Goal: Check status: Check status

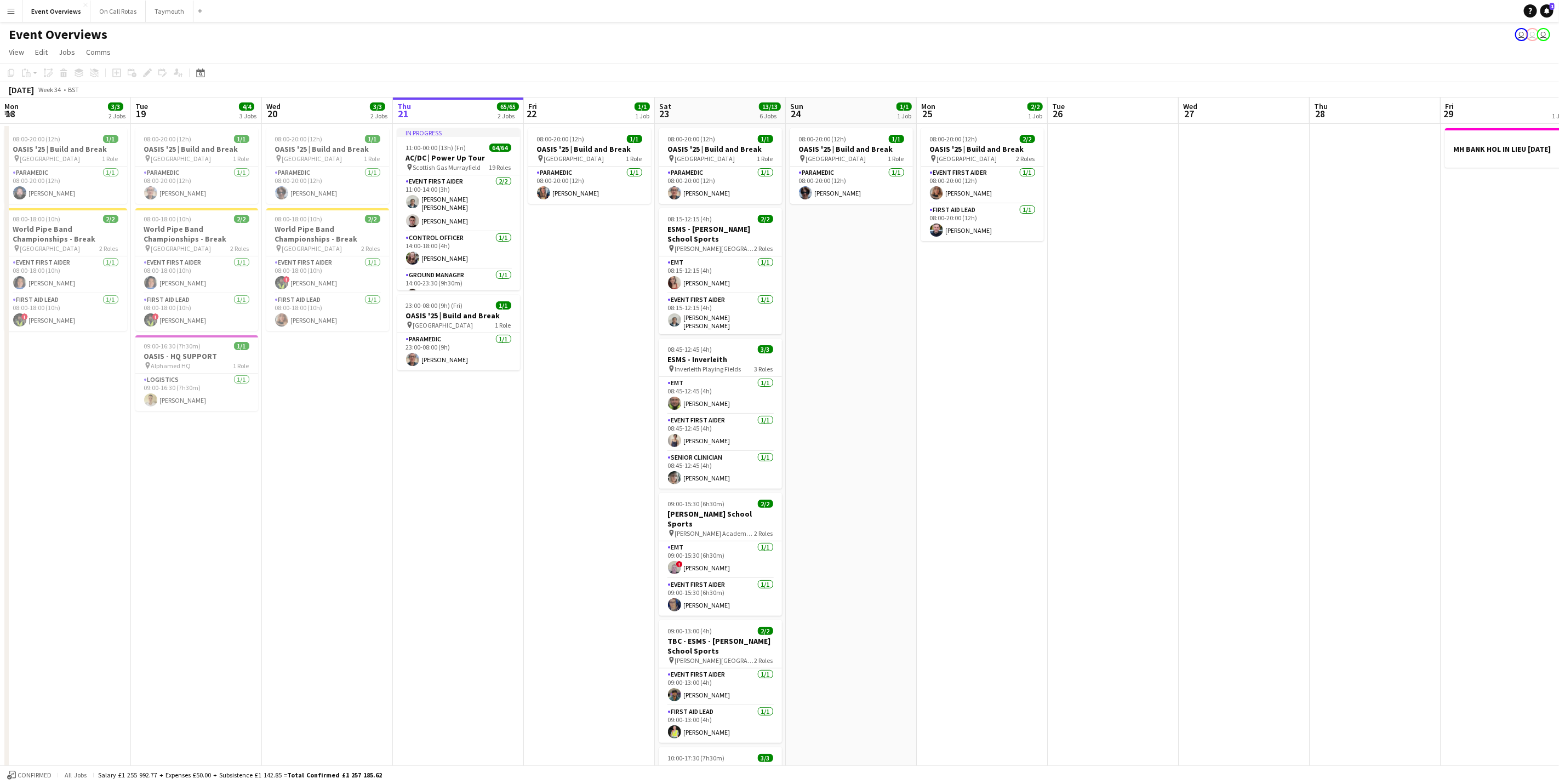
scroll to position [0, 262]
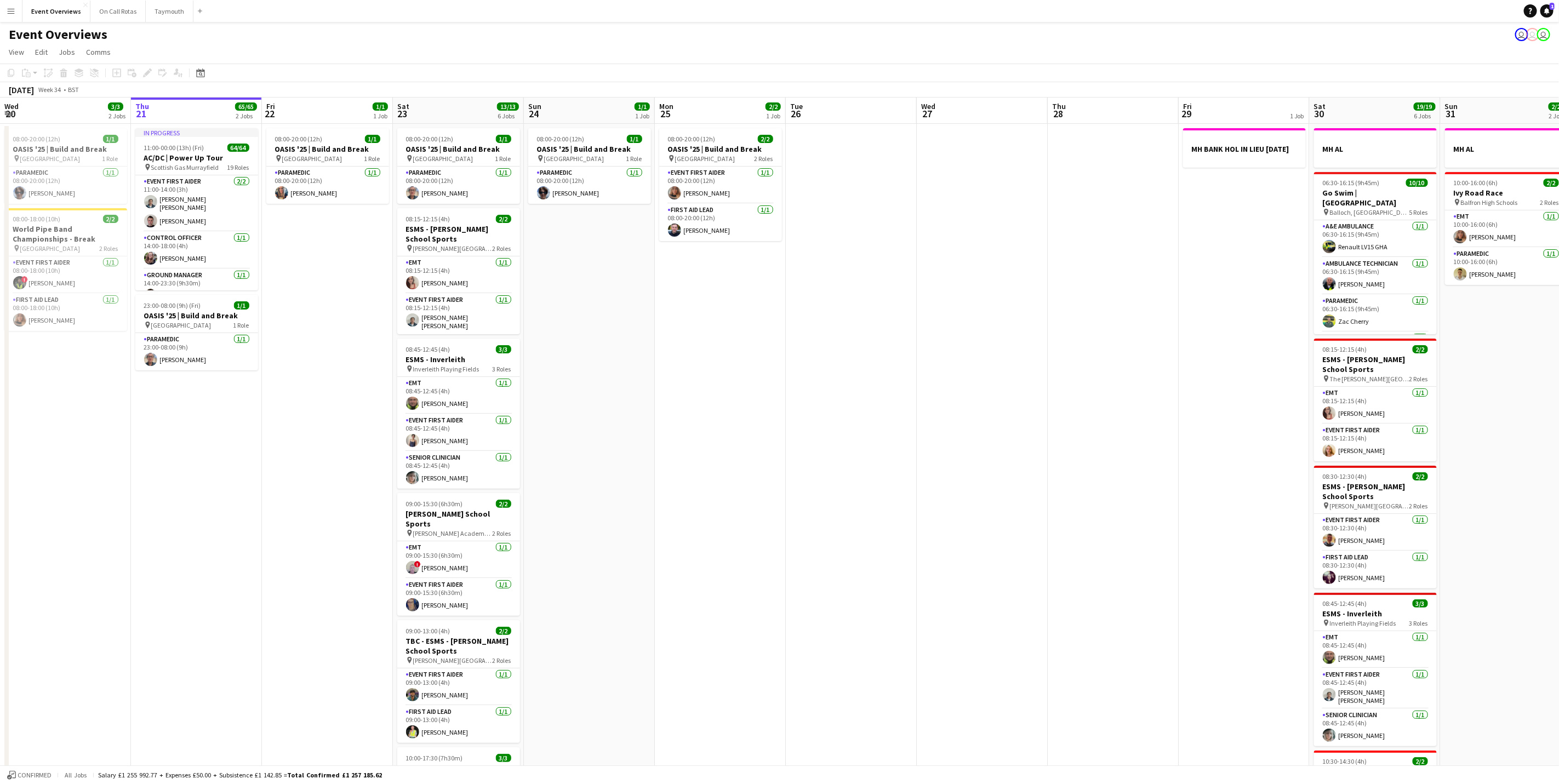
click at [11, 142] on app-calendar-viewport "Mon 18 3/3 2 Jobs Tue 19 4/4 3 Jobs Wed 20 3/3 2 Jobs Thu 21 65/65 2 Jobs Fri 2…" at bounding box center [780, 508] width 1559 height 822
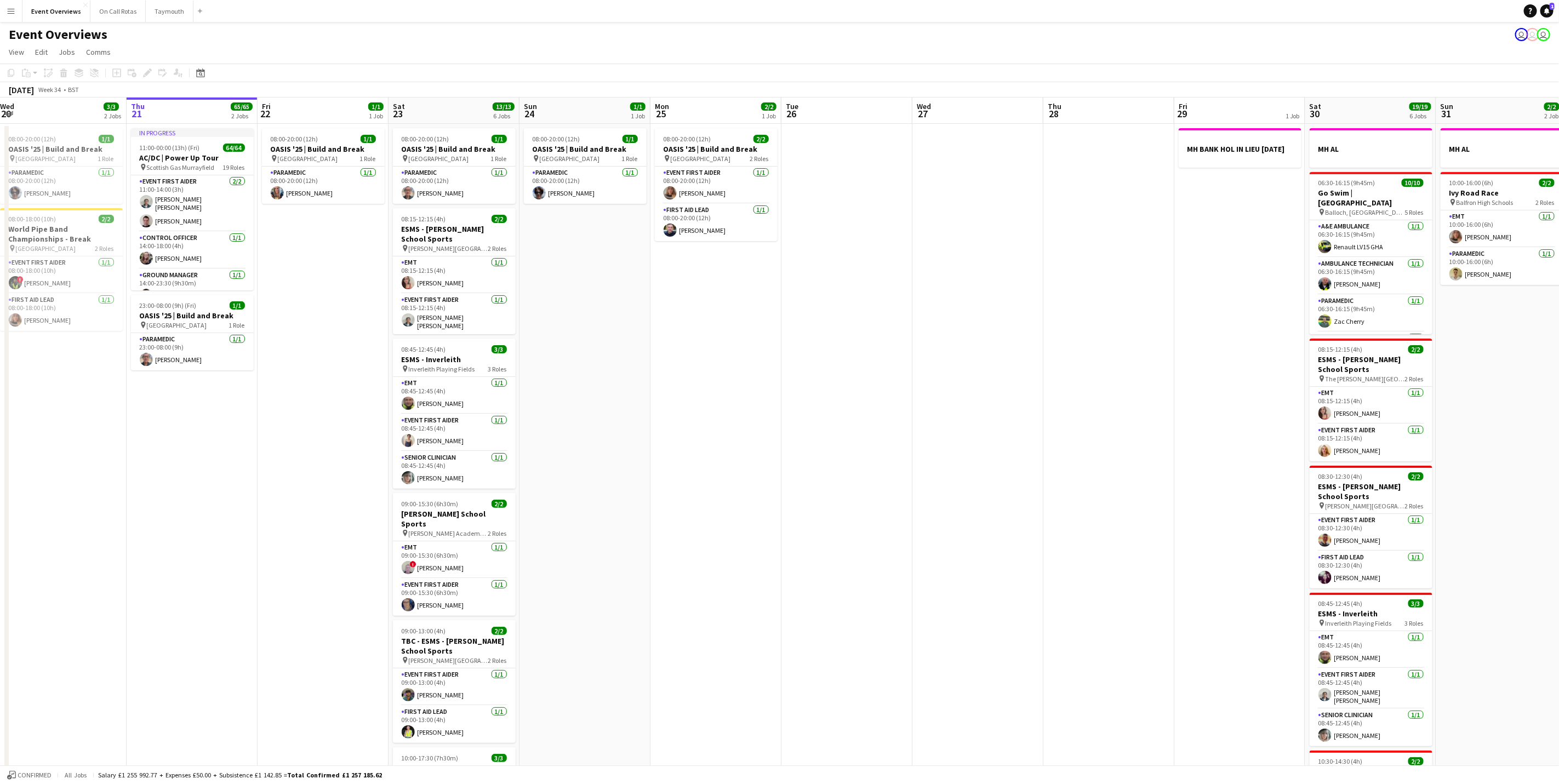
drag, startPoint x: 774, startPoint y: 45, endPoint x: 776, endPoint y: 101, distance: 56.0
click at [775, 53] on app-page-menu "View Day view expanded Day view collapsed Month view Date picker Jump to [DATE]…" at bounding box center [780, 53] width 1559 height 21
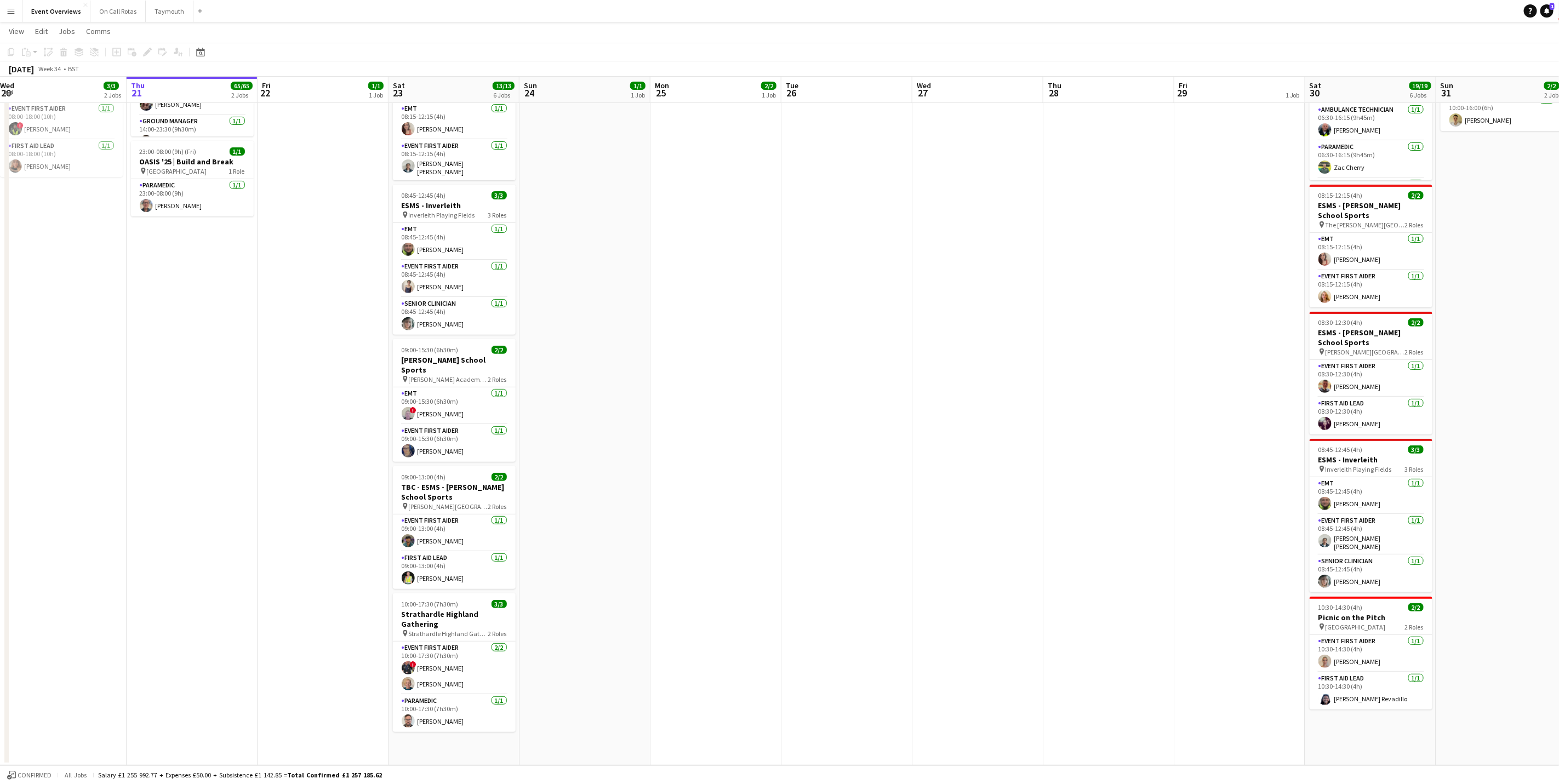
scroll to position [0, 279]
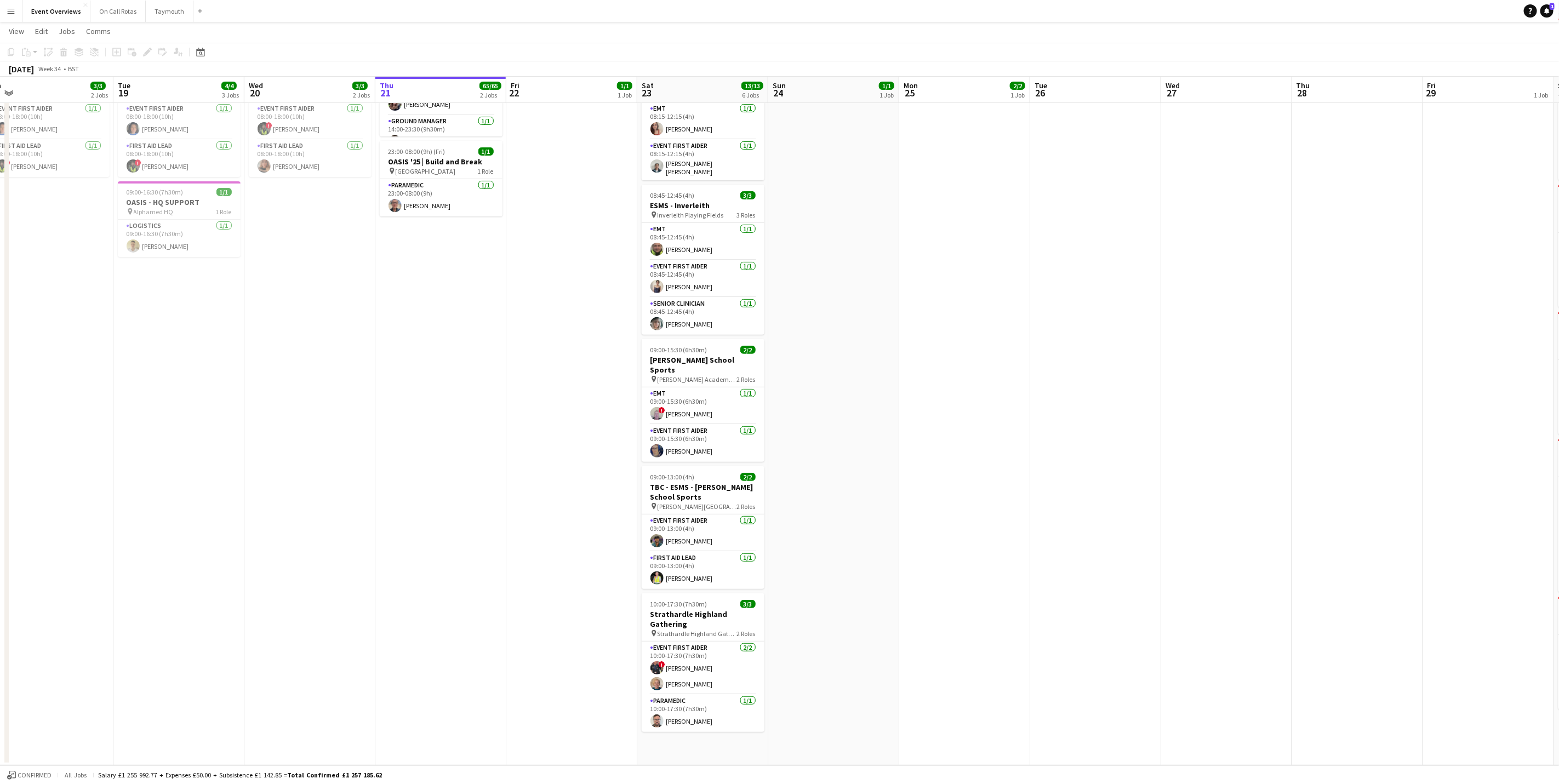
click at [849, 642] on app-calendar-viewport "Sat 16 Sun 17 Mon 18 3/3 2 Jobs Tue 19 4/4 3 Jobs Wed 20 3/3 2 Jobs Thu 21 65/6…" at bounding box center [780, 328] width 1559 height 875
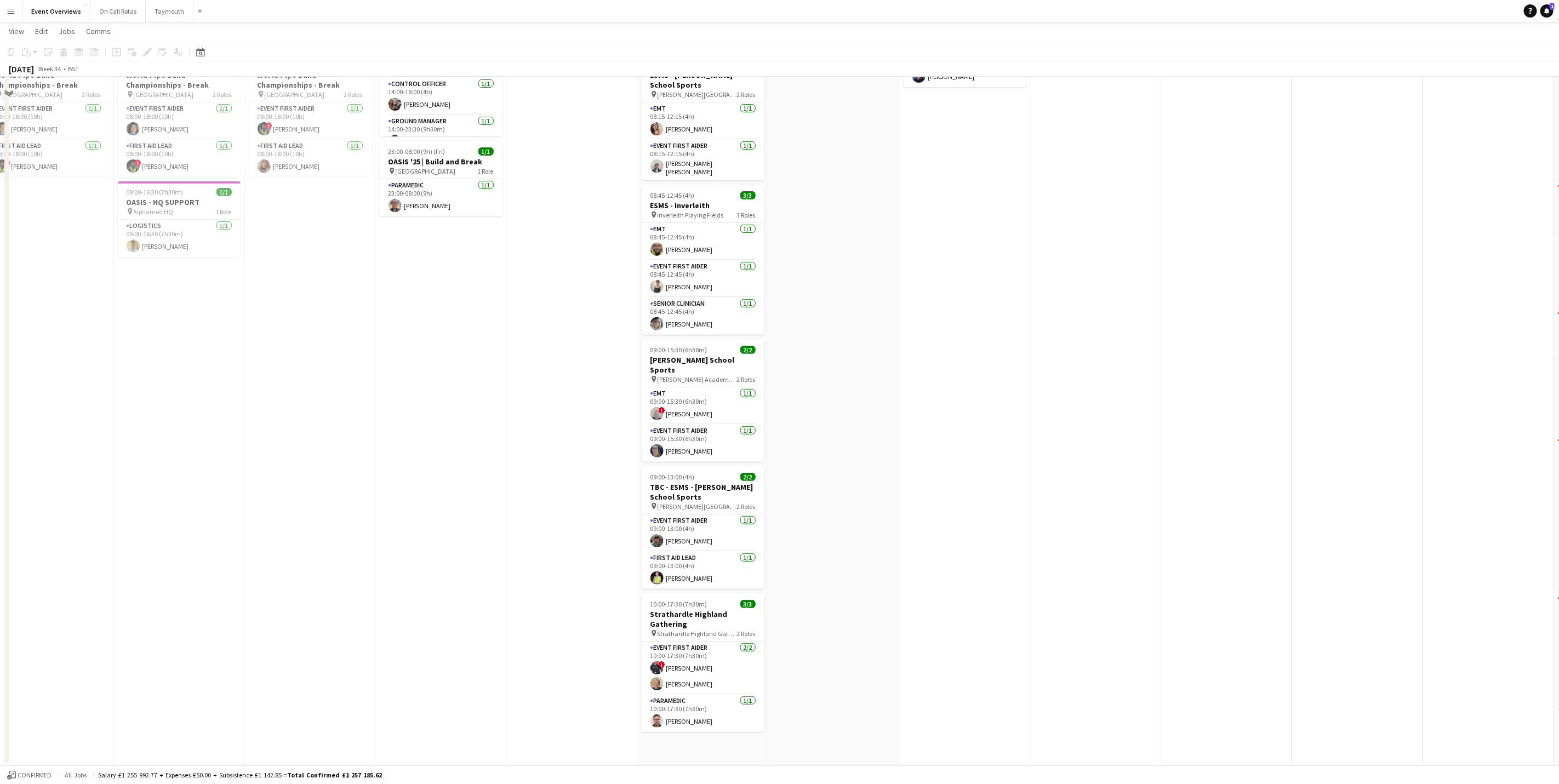
scroll to position [0, 0]
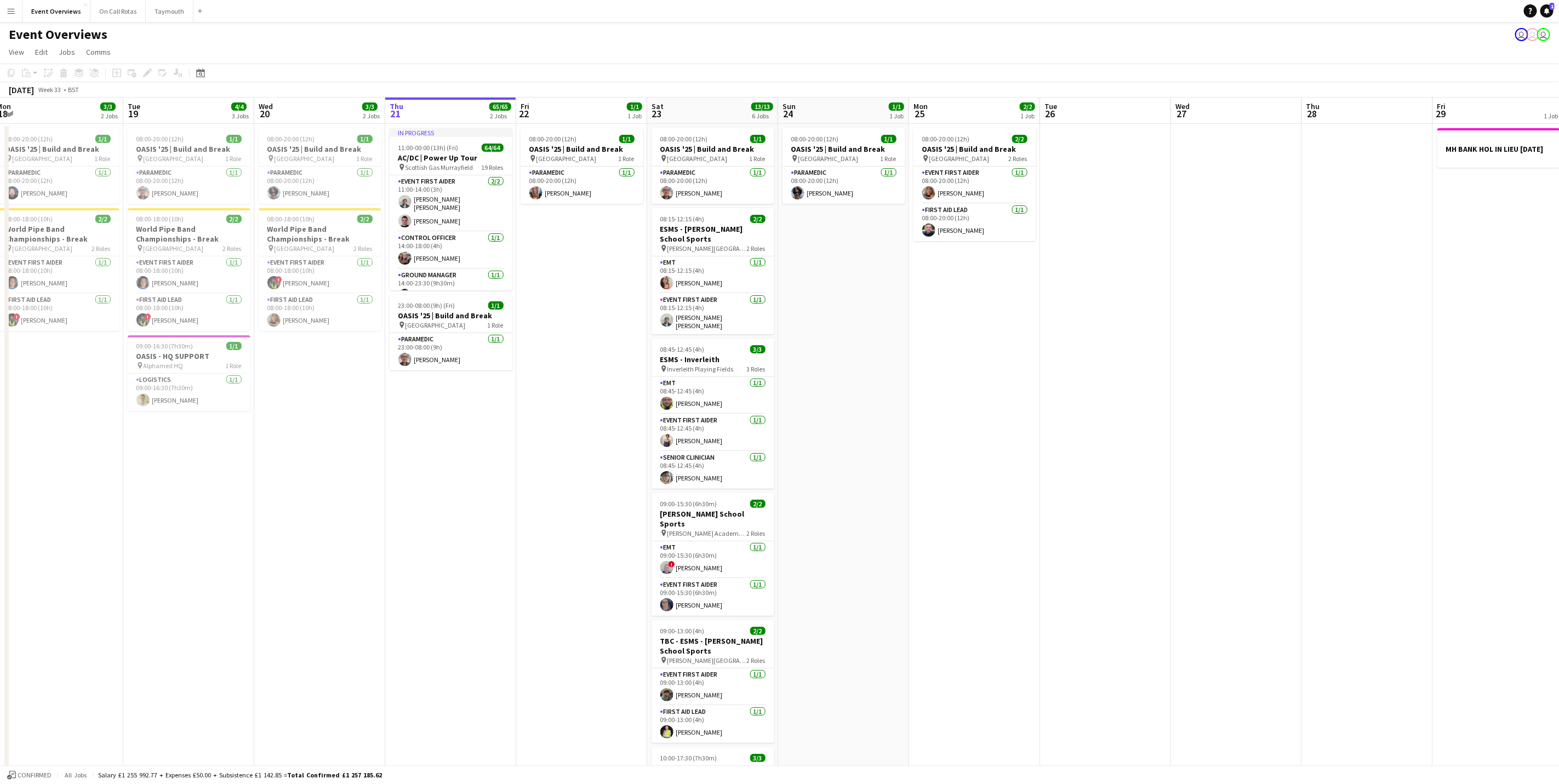
drag, startPoint x: 623, startPoint y: 315, endPoint x: 689, endPoint y: 315, distance: 66.0
click at [689, 323] on app-calendar-viewport "Sat 16 68/69 3 Jobs Sun 17 31/31 3 Jobs Mon 18 3/3 2 Jobs Tue 19 4/4 3 Jobs Wed…" at bounding box center [780, 508] width 1559 height 822
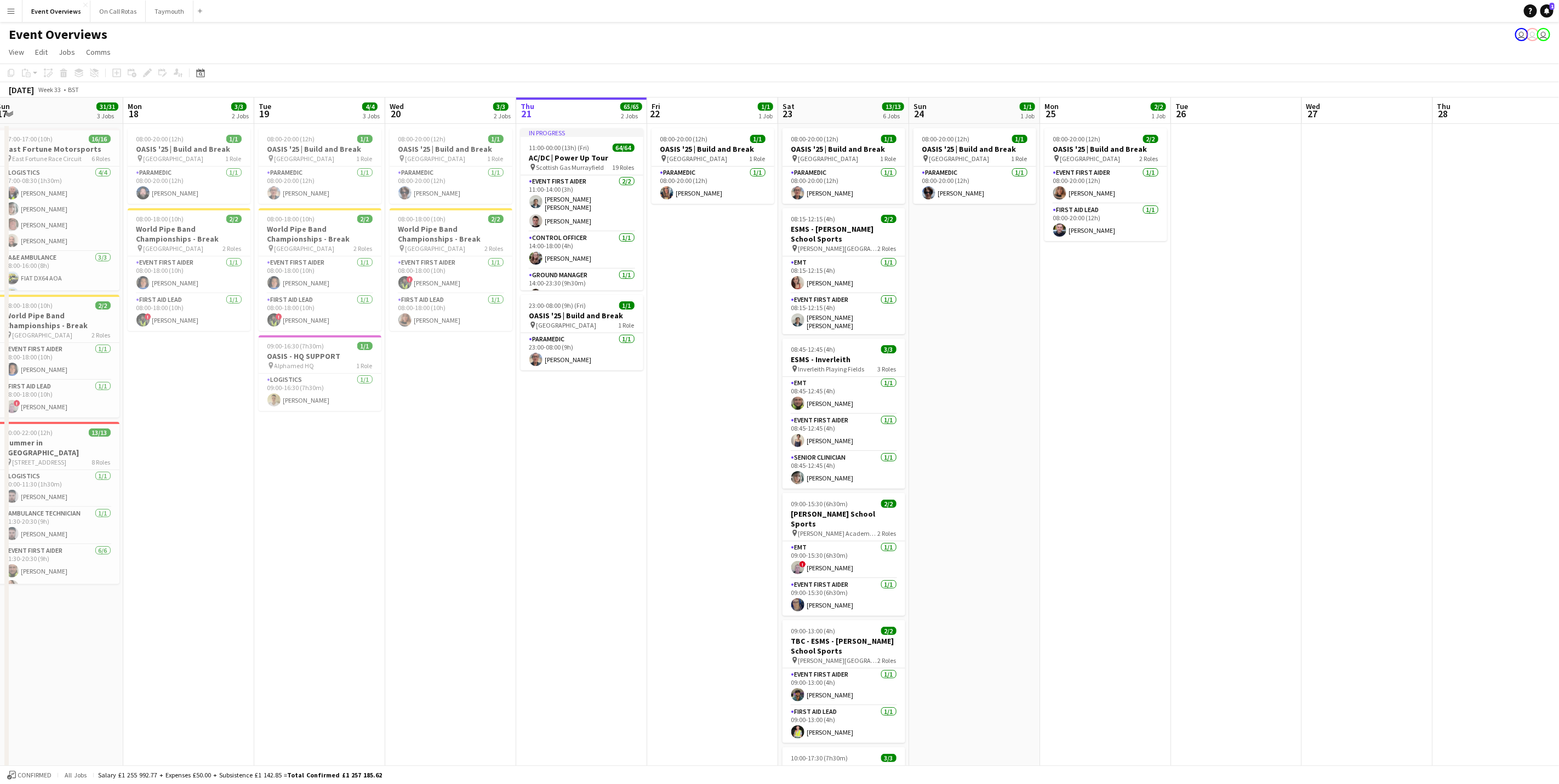
scroll to position [0, 269]
click at [695, 181] on app-card-role "Paramedic [DATE] 08:00-20:00 (12h) [PERSON_NAME]" at bounding box center [714, 185] width 122 height 38
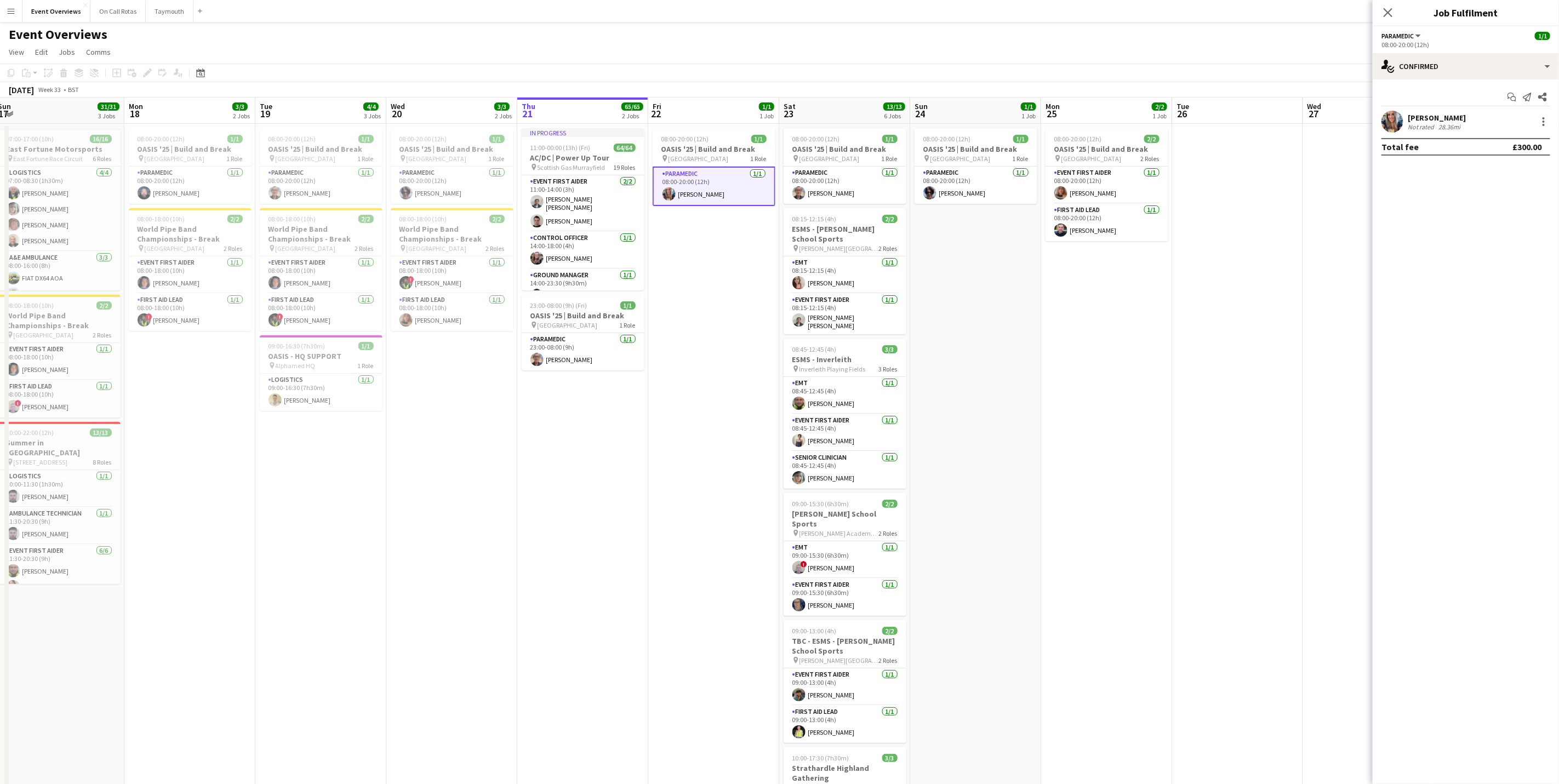
click at [1410, 113] on div "[PERSON_NAME]" at bounding box center [1437, 117] width 58 height 10
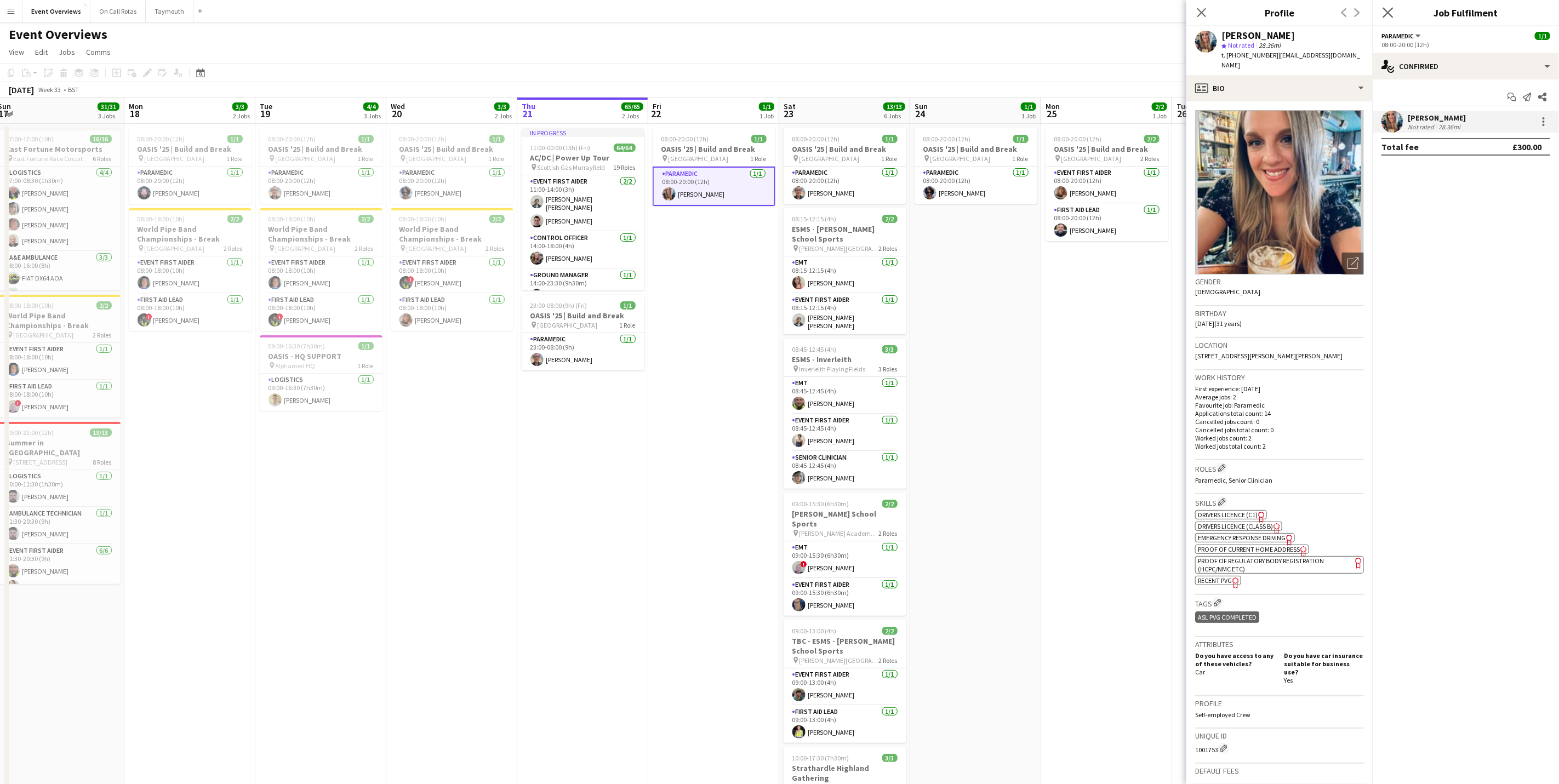
click at [1394, 15] on app-icon "Close pop-in" at bounding box center [1388, 13] width 16 height 16
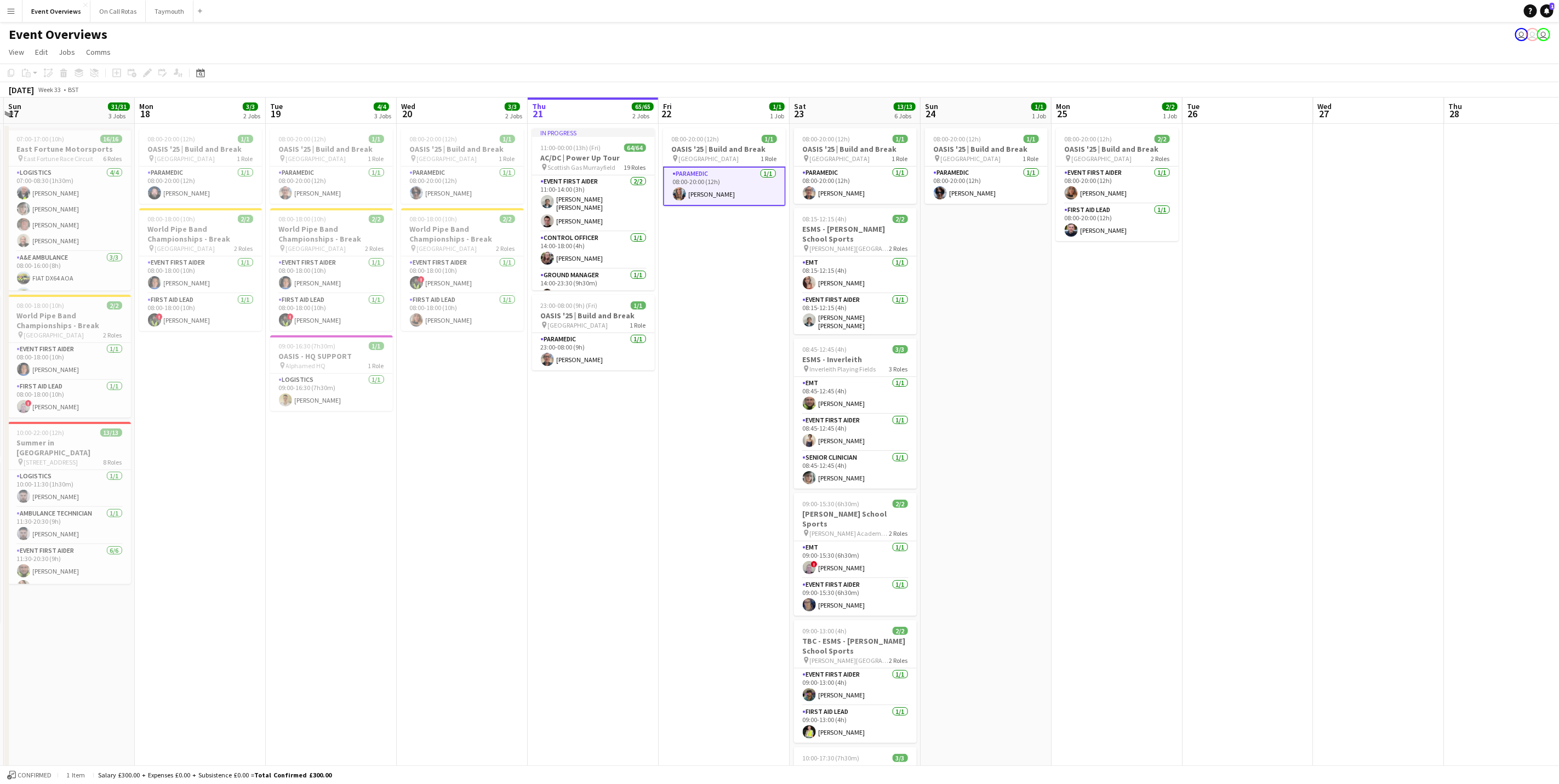
scroll to position [0, 278]
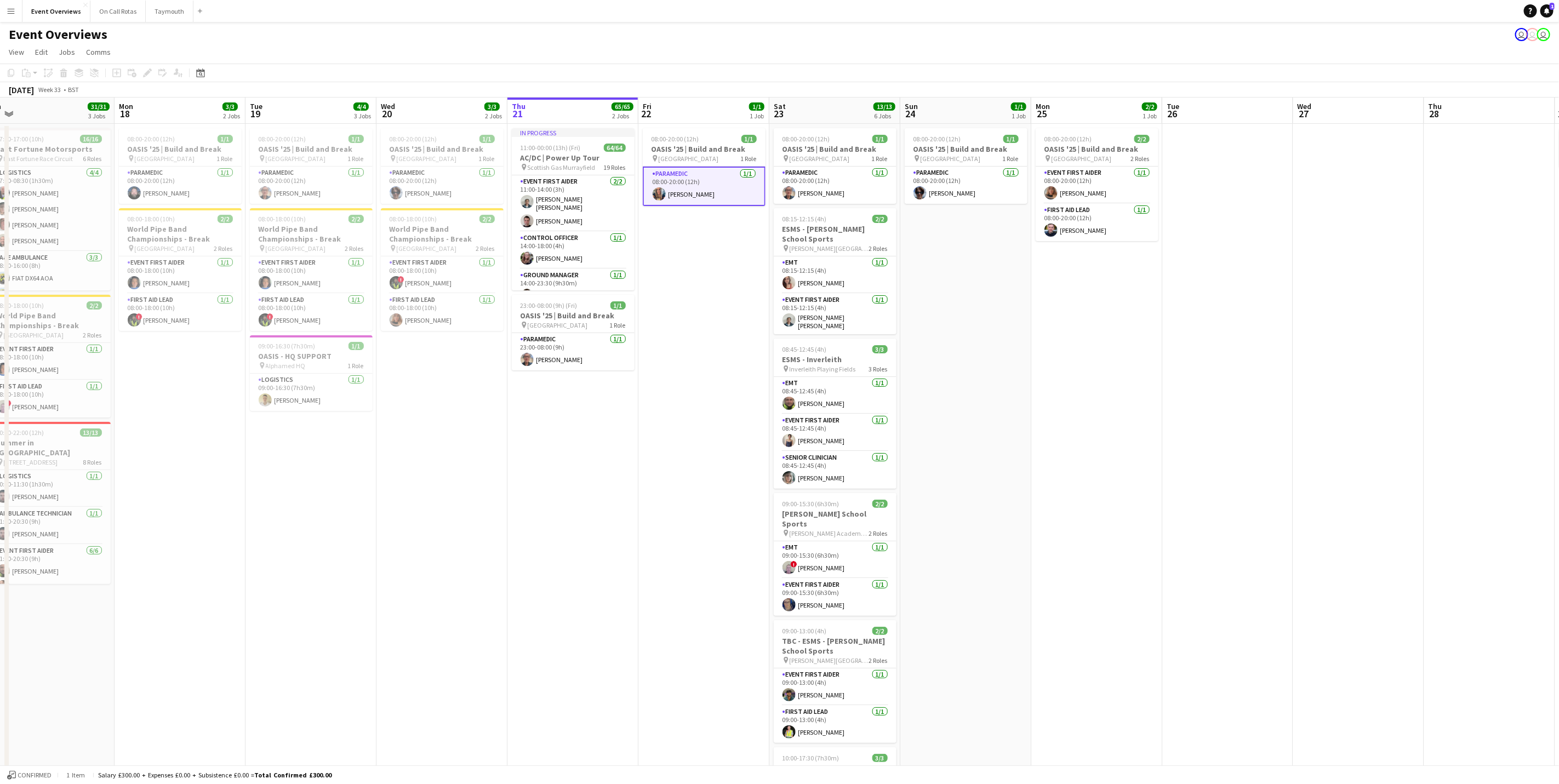
drag, startPoint x: 1005, startPoint y: 265, endPoint x: 1229, endPoint y: 252, distance: 224.4
click at [1229, 252] on app-calendar-viewport "Fri 15 36/36 3 Jobs Sat 16 68/69 3 Jobs Sun 17 31/31 3 Jobs Mon 18 3/3 2 Jobs T…" at bounding box center [780, 508] width 1559 height 822
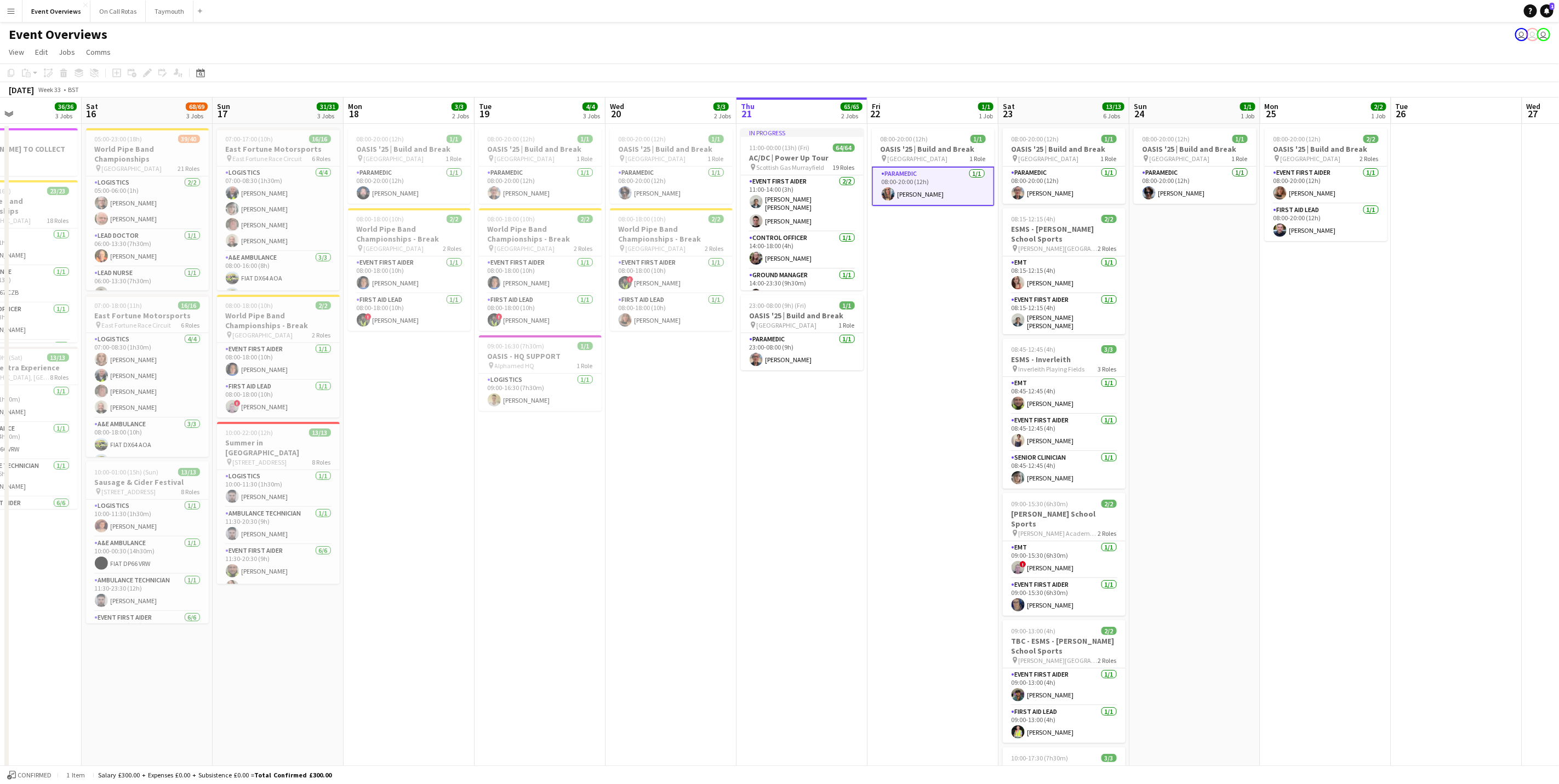
drag, startPoint x: 1055, startPoint y: 278, endPoint x: 1059, endPoint y: 272, distance: 7.2
click at [1059, 273] on app-calendar-viewport "Wed 13 4/4 3 Jobs Thu 14 4/4 3 Jobs Fri 15 36/36 3 Jobs Sat 16 68/69 3 Jobs Sun…" at bounding box center [780, 508] width 1559 height 822
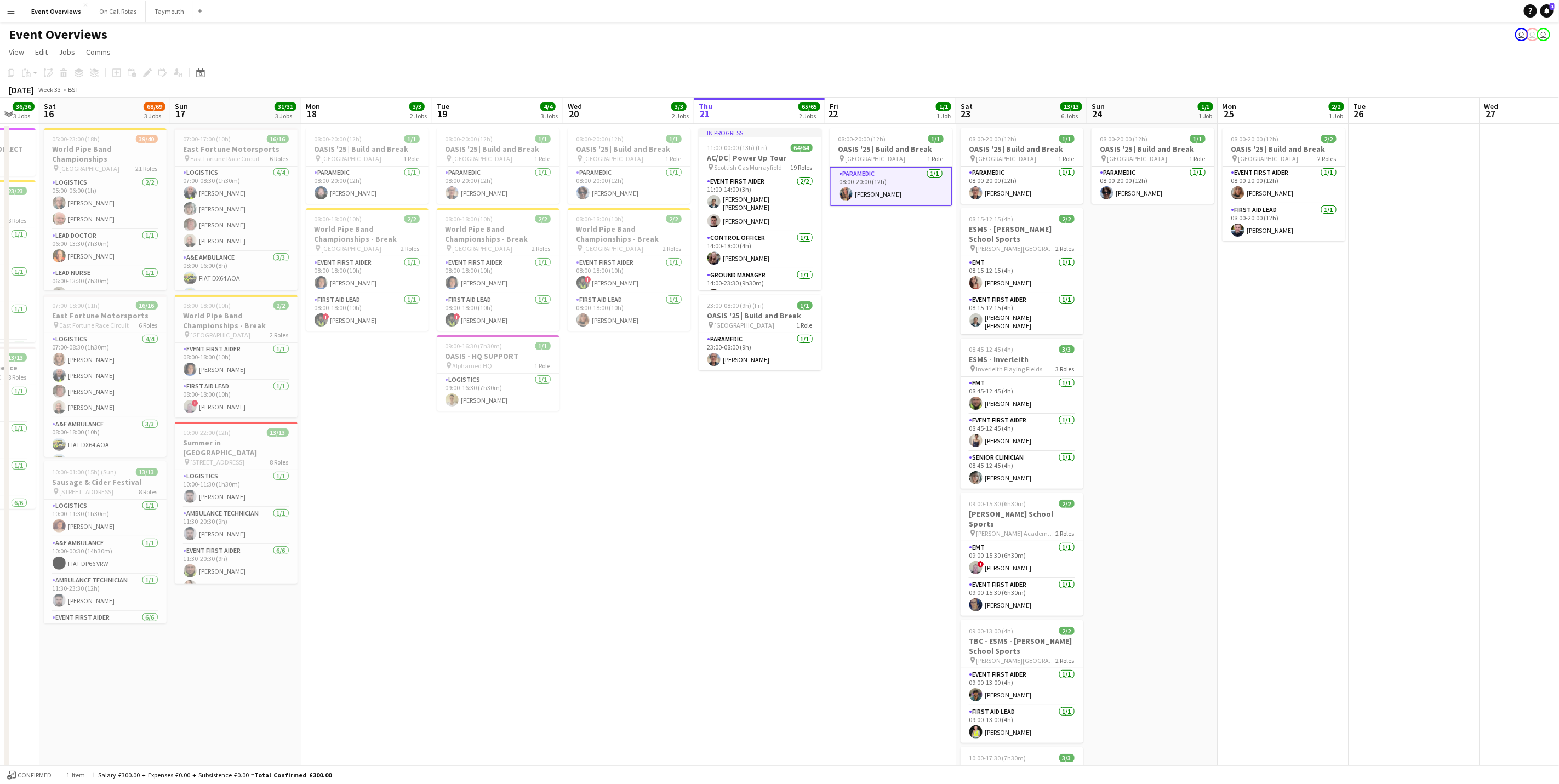
click at [865, 459] on app-calendar-viewport "Wed 13 4/4 3 Jobs Thu 14 4/4 3 Jobs Fri 15 36/36 3 Jobs Sat 16 68/69 3 Jobs Sun…" at bounding box center [780, 508] width 1559 height 822
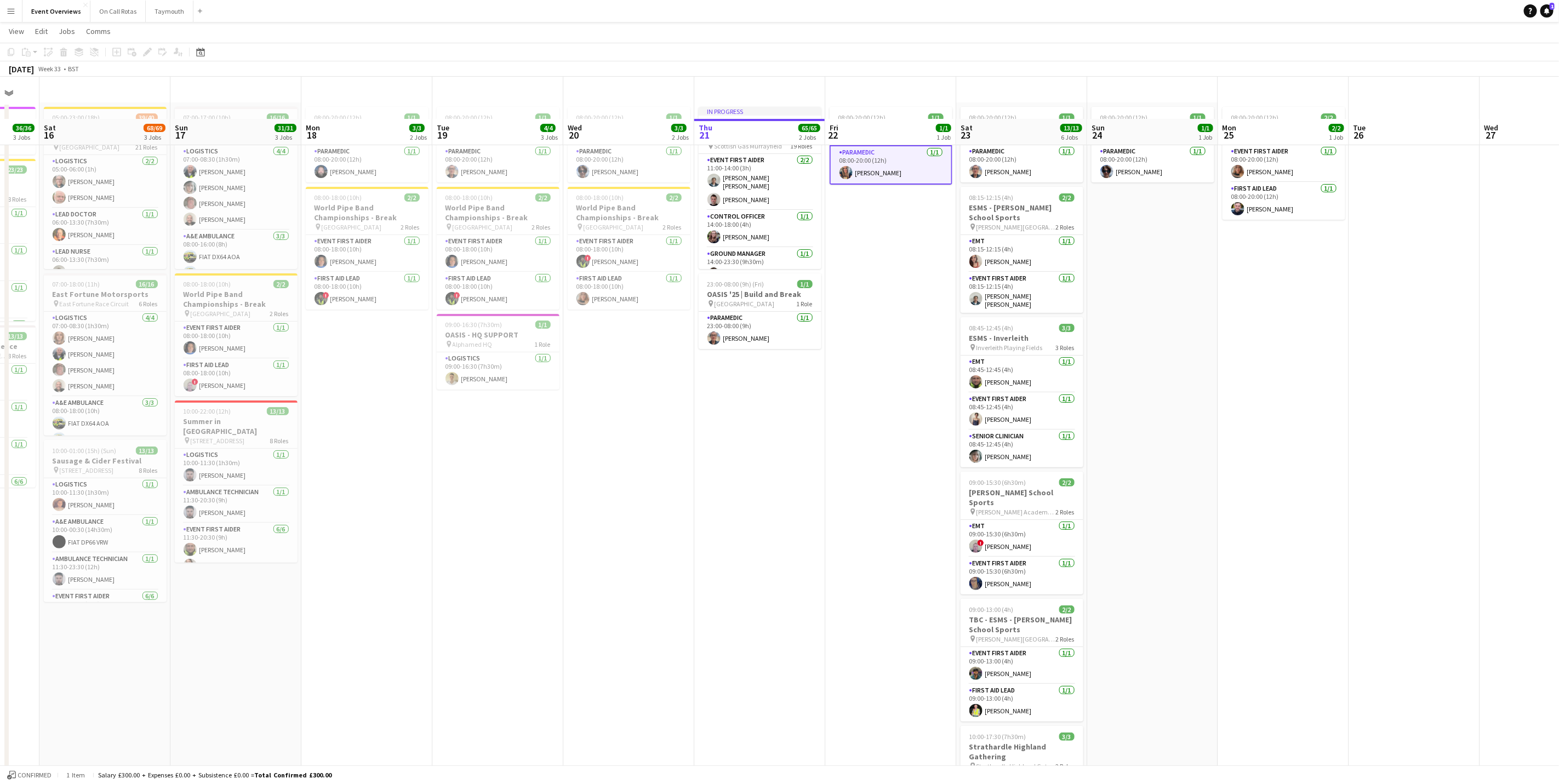
scroll to position [0, 0]
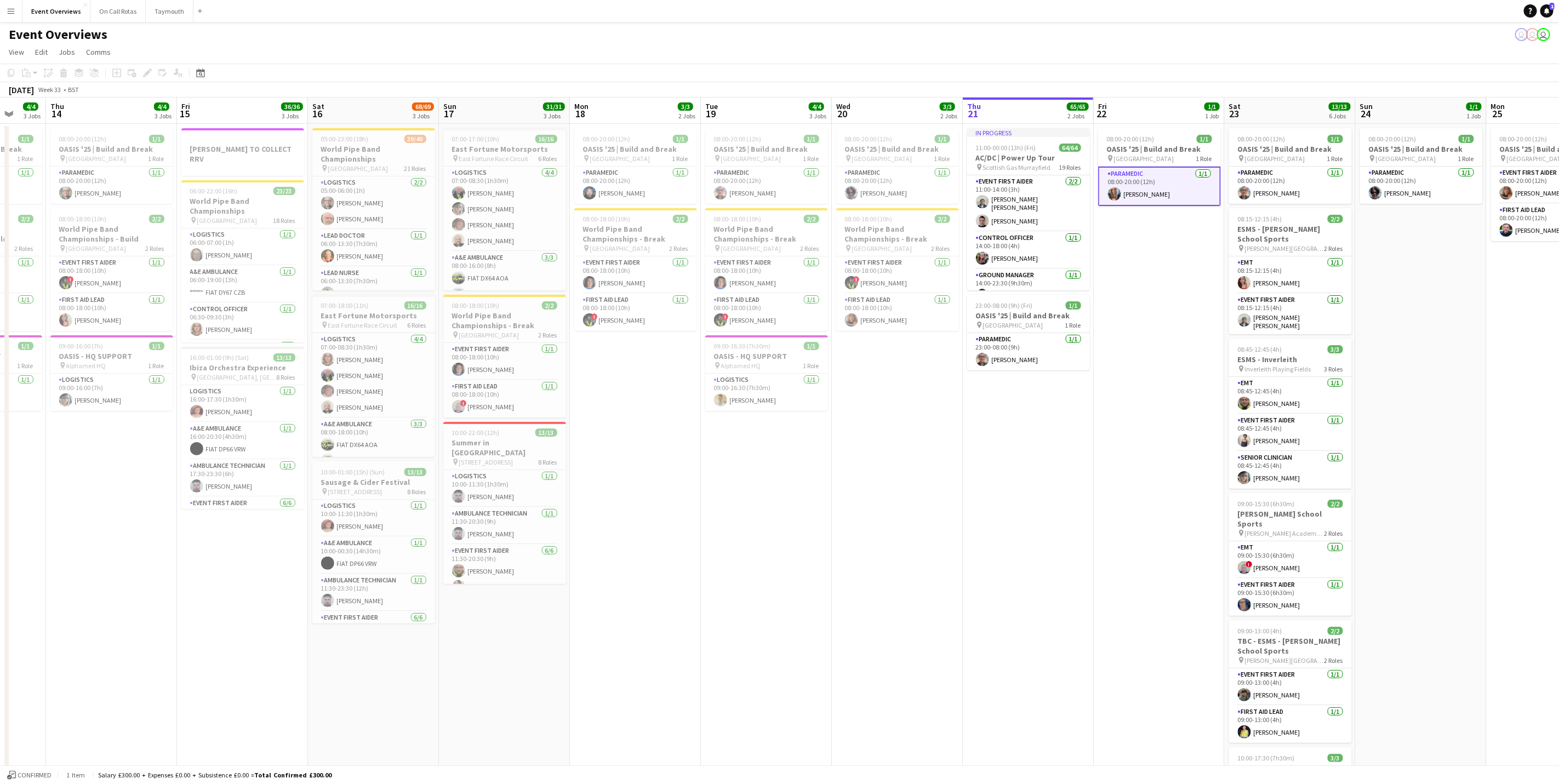
drag, startPoint x: 1307, startPoint y: 426, endPoint x: 1503, endPoint y: 432, distance: 196.1
click at [1503, 432] on app-calendar-viewport "Mon 11 Tue 12 84/85 4 Jobs Wed 13 4/4 3 Jobs Thu 14 4/4 3 Jobs Fri 15 36/36 3 J…" at bounding box center [780, 508] width 1559 height 822
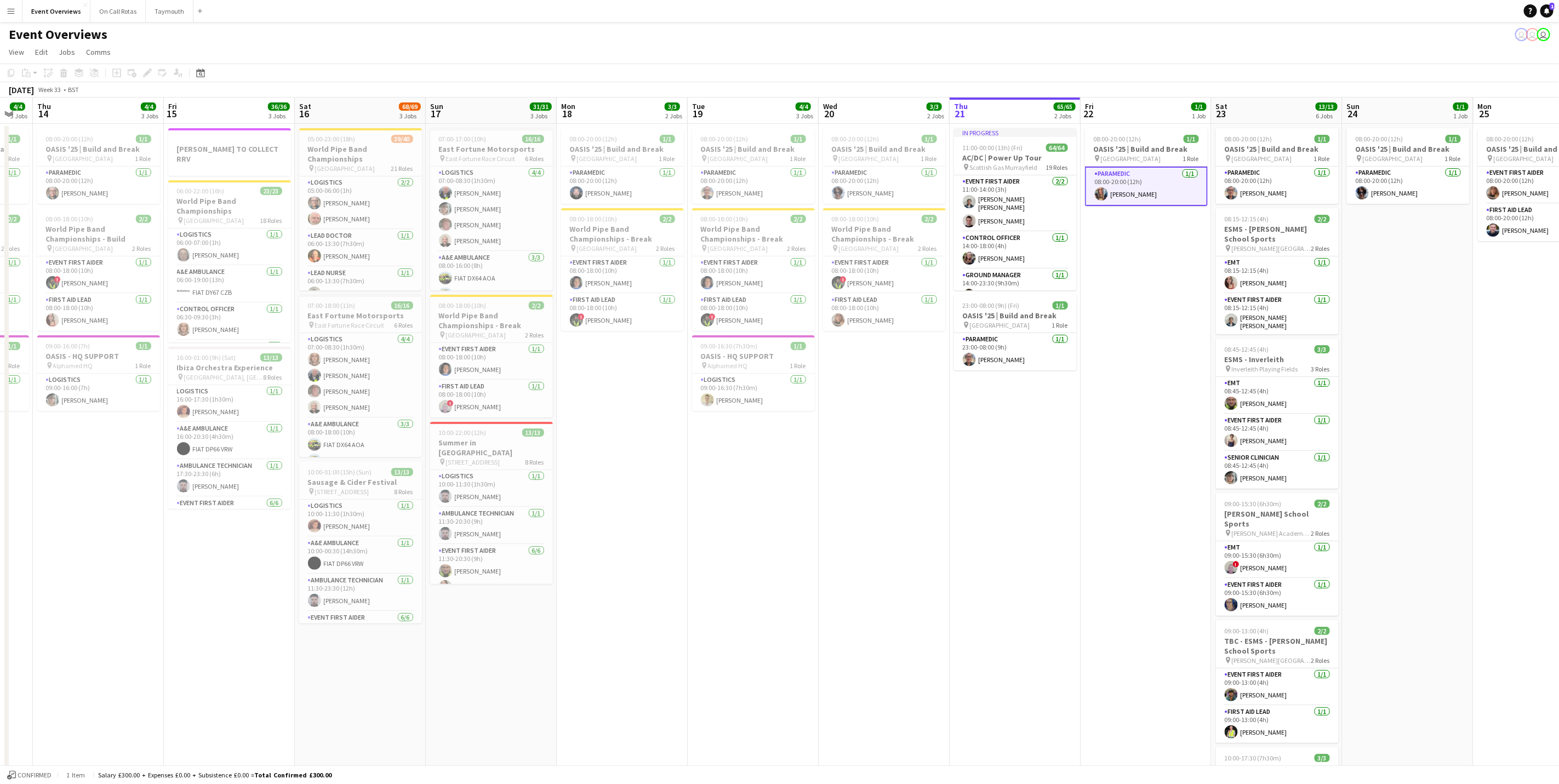
drag, startPoint x: 1452, startPoint y: 448, endPoint x: 1177, endPoint y: 457, distance: 275.1
click at [1177, 457] on app-calendar-viewport "Mon 11 2/2 1 Job Tue 12 84/85 4 Jobs Wed 13 4/4 3 Jobs Thu 14 4/4 3 Jobs Fri 15…" at bounding box center [780, 508] width 1559 height 822
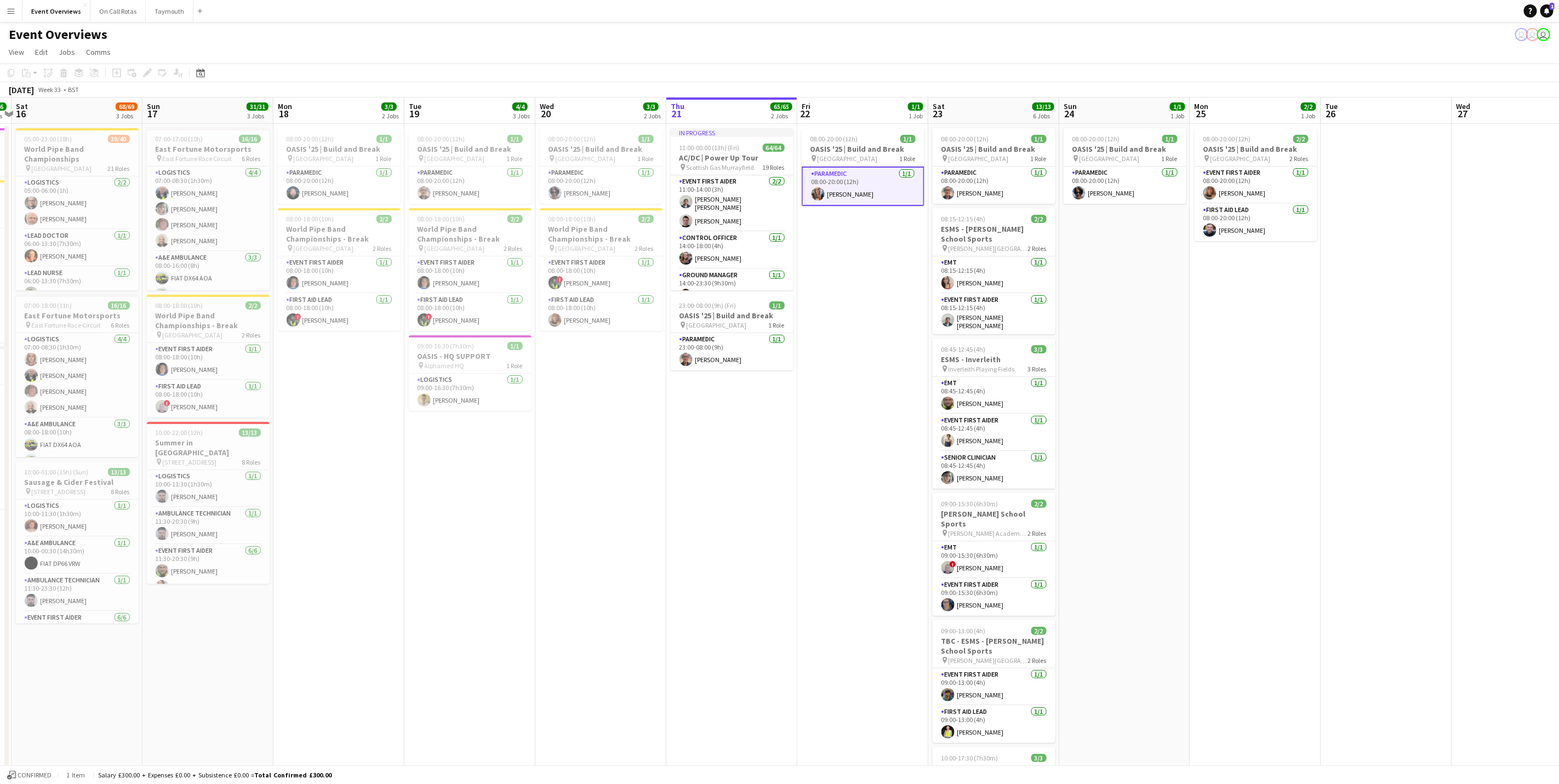
click at [1070, 421] on app-calendar-viewport "Wed 13 4/4 3 Jobs Thu 14 4/4 3 Jobs Fri 15 36/36 3 Jobs Sat 16 68/69 3 Jobs Sun…" at bounding box center [780, 508] width 1559 height 822
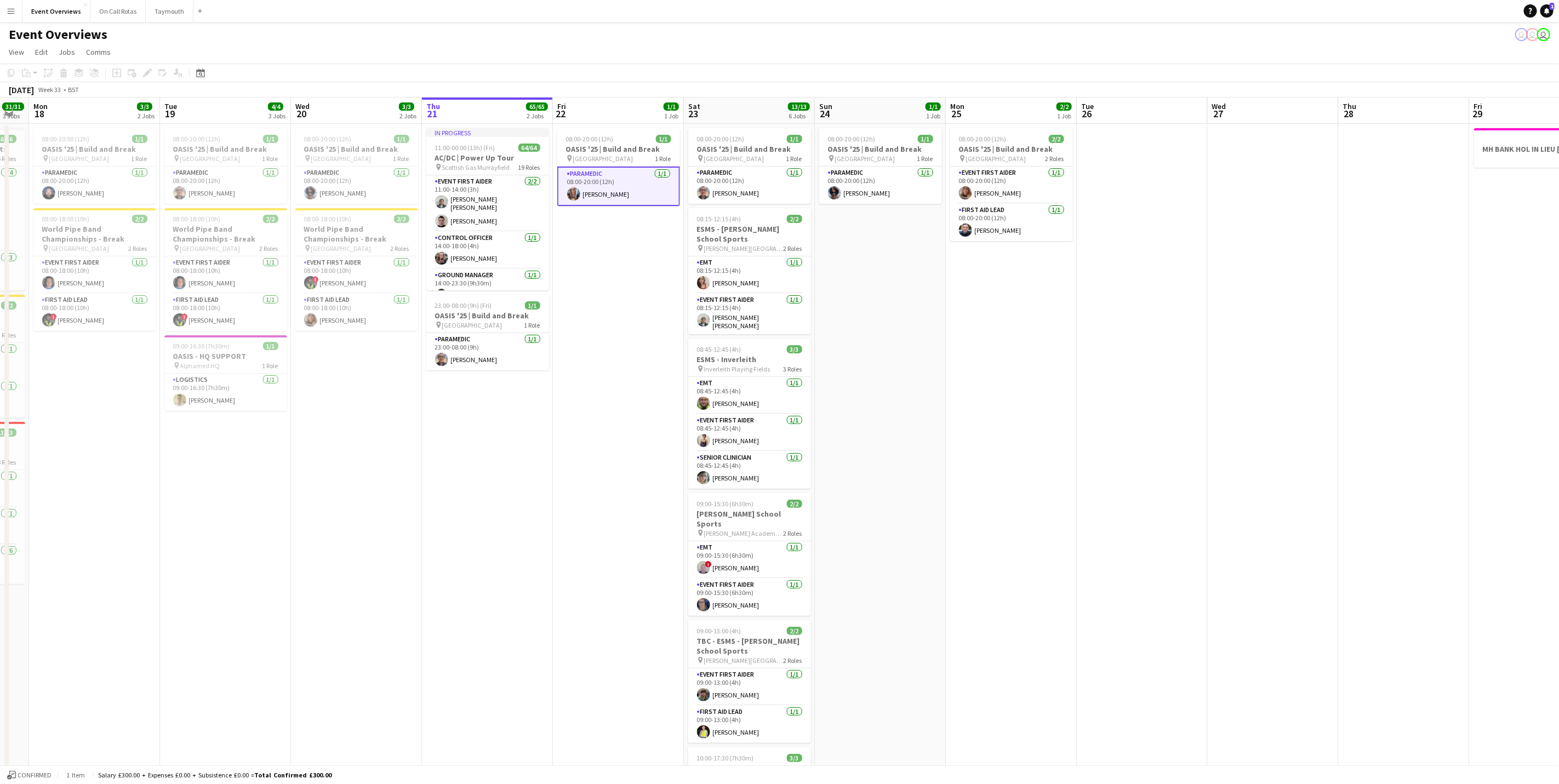
drag, startPoint x: 1321, startPoint y: 436, endPoint x: 1076, endPoint y: 439, distance: 245.0
click at [1076, 439] on app-calendar-viewport "Fri 15 36/36 3 Jobs Sat 16 68/69 3 Jobs Sun 17 31/31 3 Jobs Mon 18 3/3 2 Jobs T…" at bounding box center [780, 508] width 1559 height 822
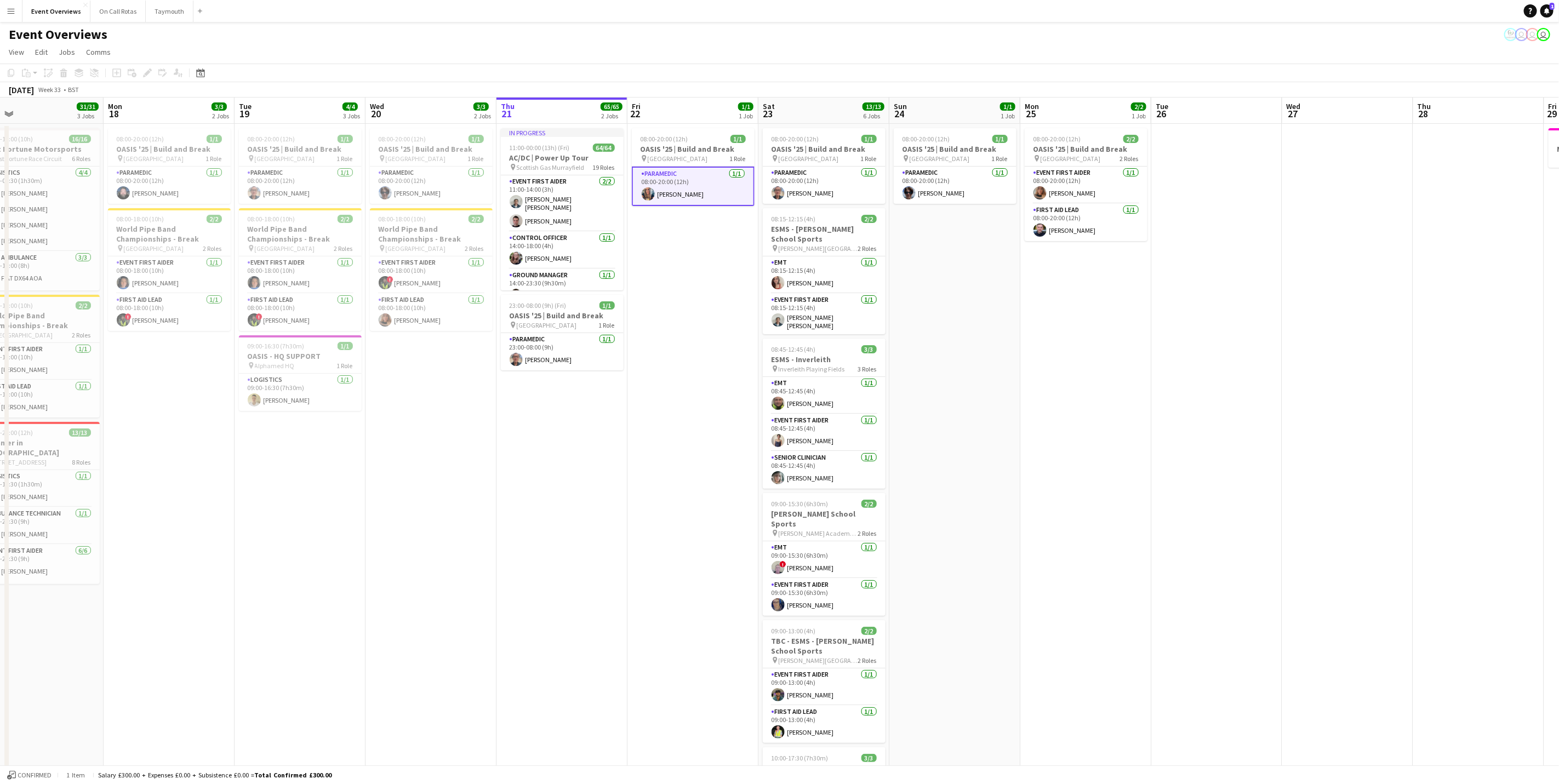
drag, startPoint x: 1618, startPoint y: 602, endPoint x: 1692, endPoint y: 610, distance: 74.4
click at [1558, 610] on html "Menu Boards Boards Boards All jobs Status Workforce Workforce My Workforce Recr…" at bounding box center [780, 469] width 1559 height 938
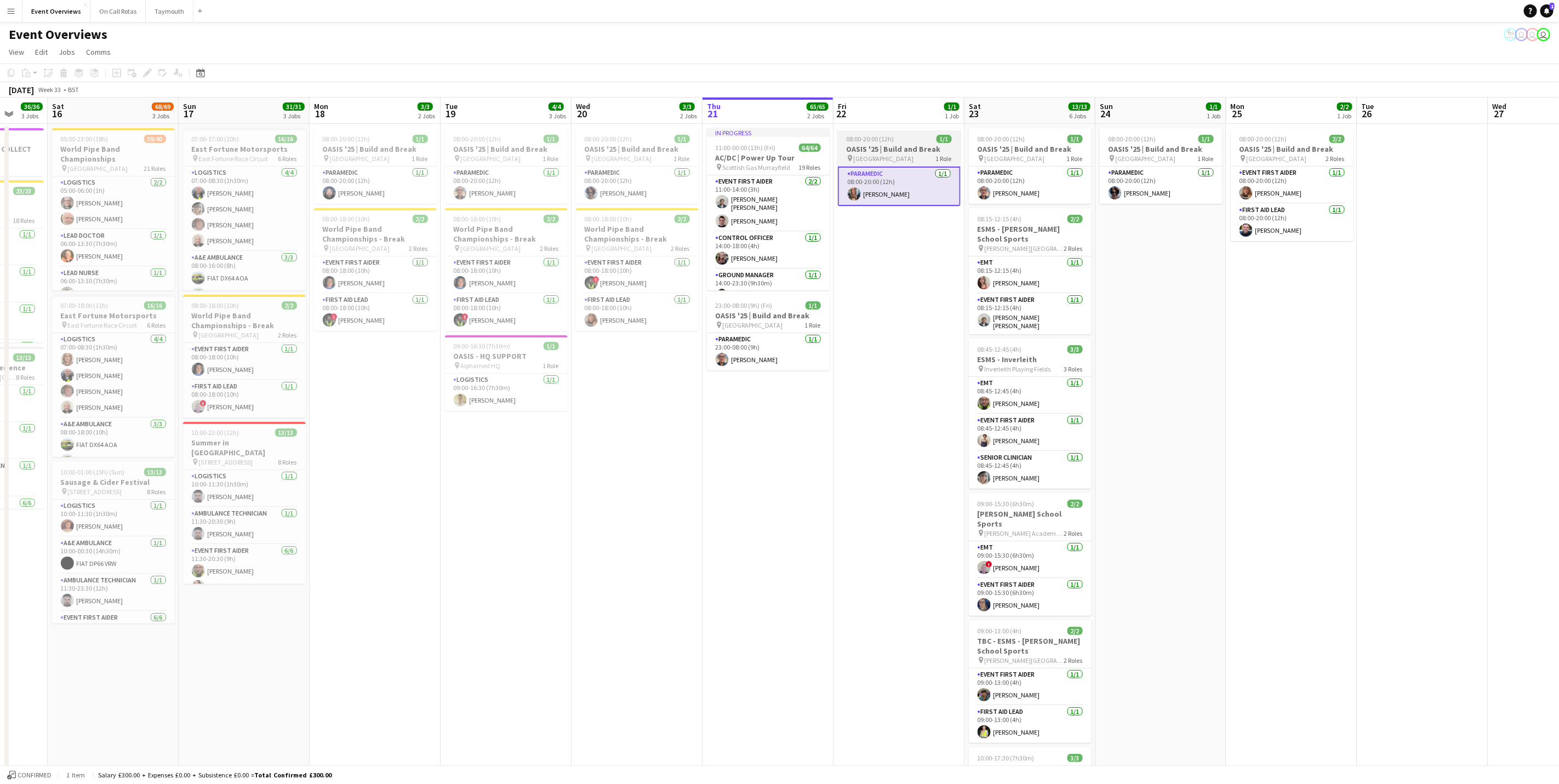
drag, startPoint x: 494, startPoint y: 528, endPoint x: 923, endPoint y: 191, distance: 545.5
click at [697, 557] on app-calendar-viewport "Wed 13 4/4 3 Jobs Thu 14 4/4 3 Jobs Fri 15 36/36 3 Jobs Sat 16 68/69 3 Jobs Sun…" at bounding box center [780, 508] width 1559 height 822
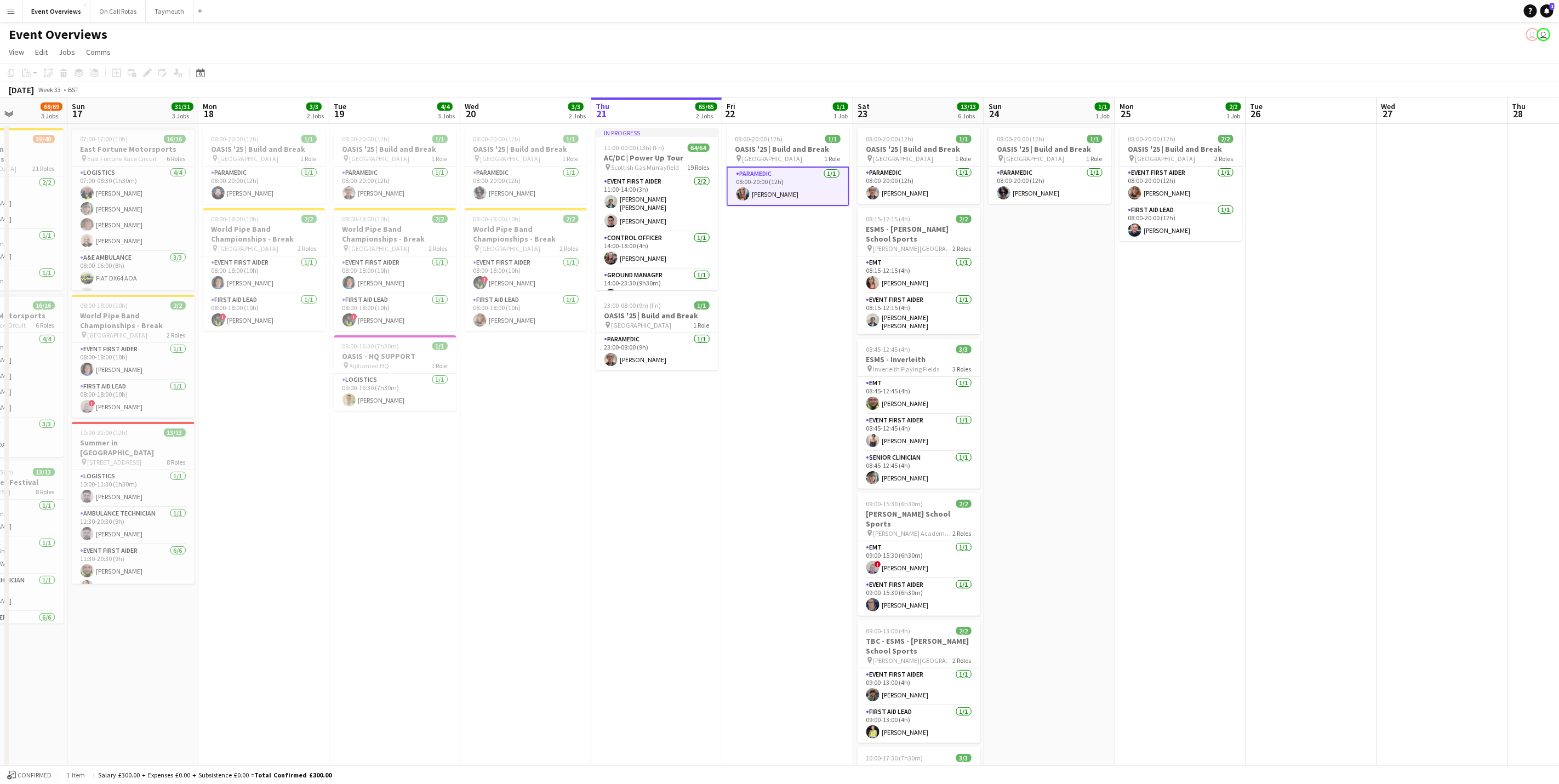
click at [1085, 377] on app-calendar-viewport "Thu 14 4/4 3 Jobs Fri 15 36/36 3 Jobs Sat 16 68/69 3 Jobs Sun 17 31/31 3 Jobs M…" at bounding box center [780, 508] width 1559 height 822
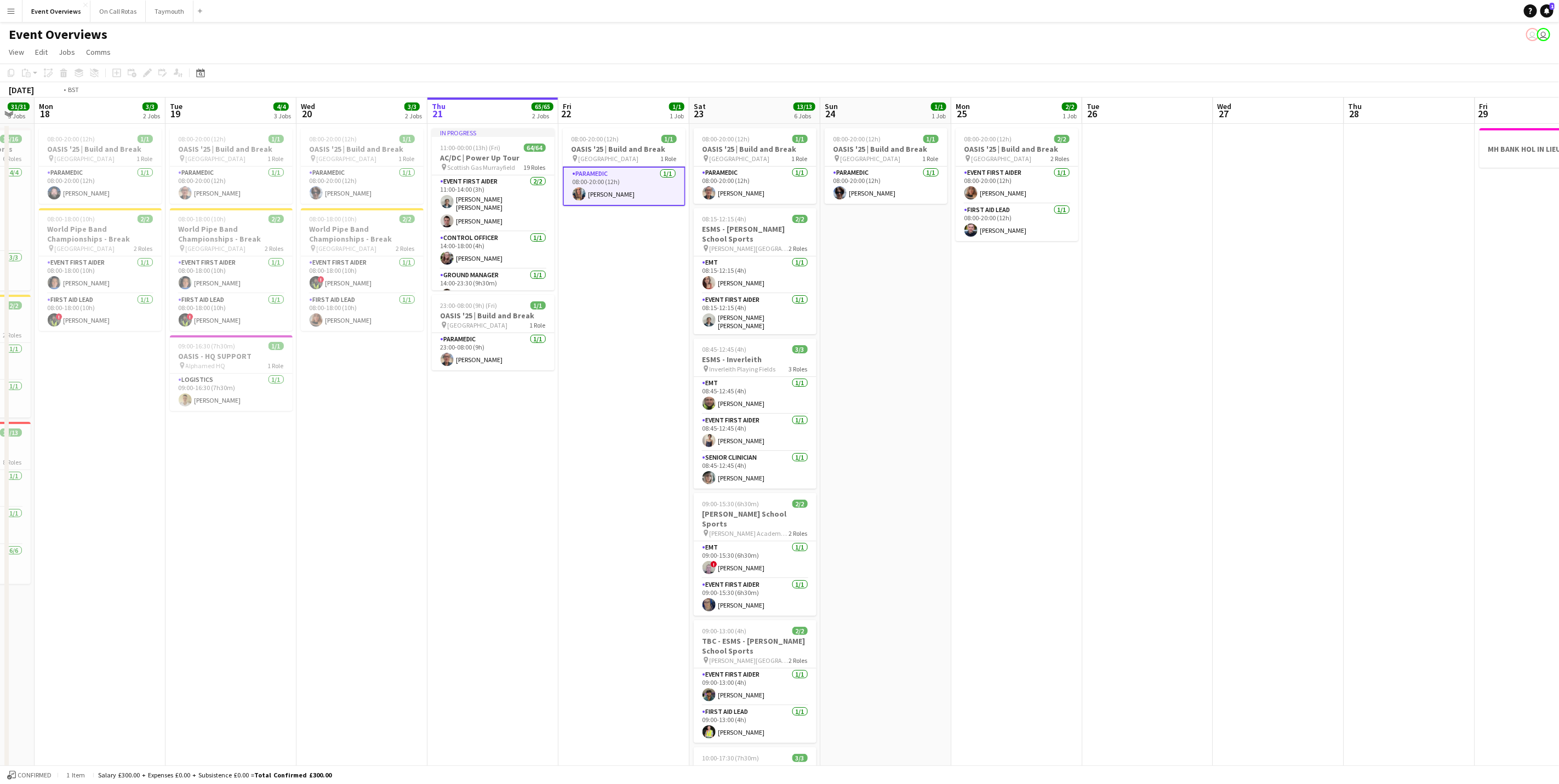
drag, startPoint x: 1175, startPoint y: 385, endPoint x: 684, endPoint y: 355, distance: 491.9
click at [684, 355] on app-calendar-viewport "Fri 15 36/36 3 Jobs Sat 16 68/69 3 Jobs Sun 17 31/31 3 Jobs Mon 18 3/3 2 Jobs T…" at bounding box center [780, 508] width 1559 height 822
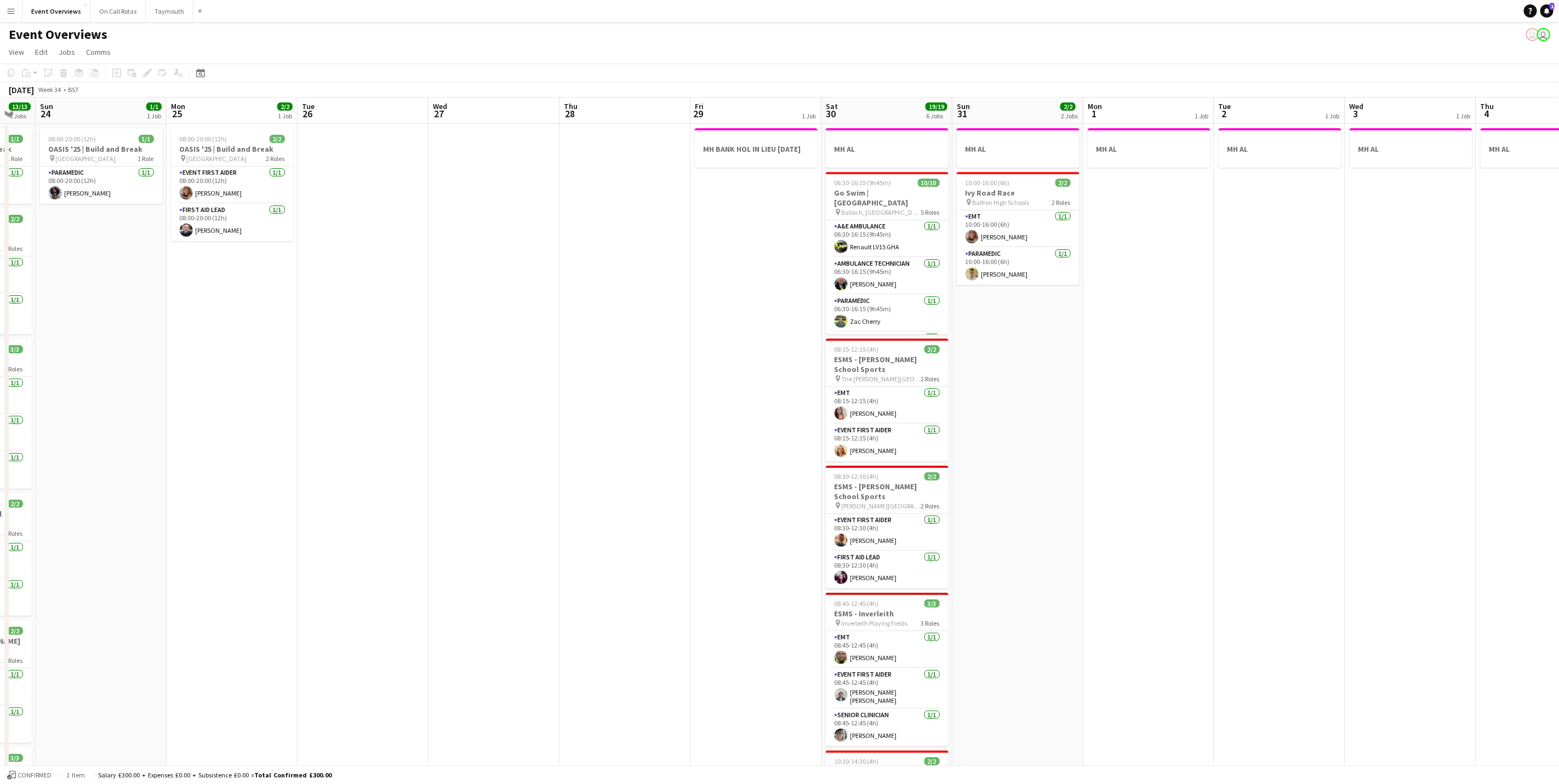
scroll to position [0, 360]
click at [594, 373] on app-calendar-viewport "Thu 21 65/65 2 Jobs Fri 22 1/1 1 Job Sat 23 13/13 6 Jobs Sun 24 1/1 1 Job Mon 2…" at bounding box center [780, 508] width 1559 height 822
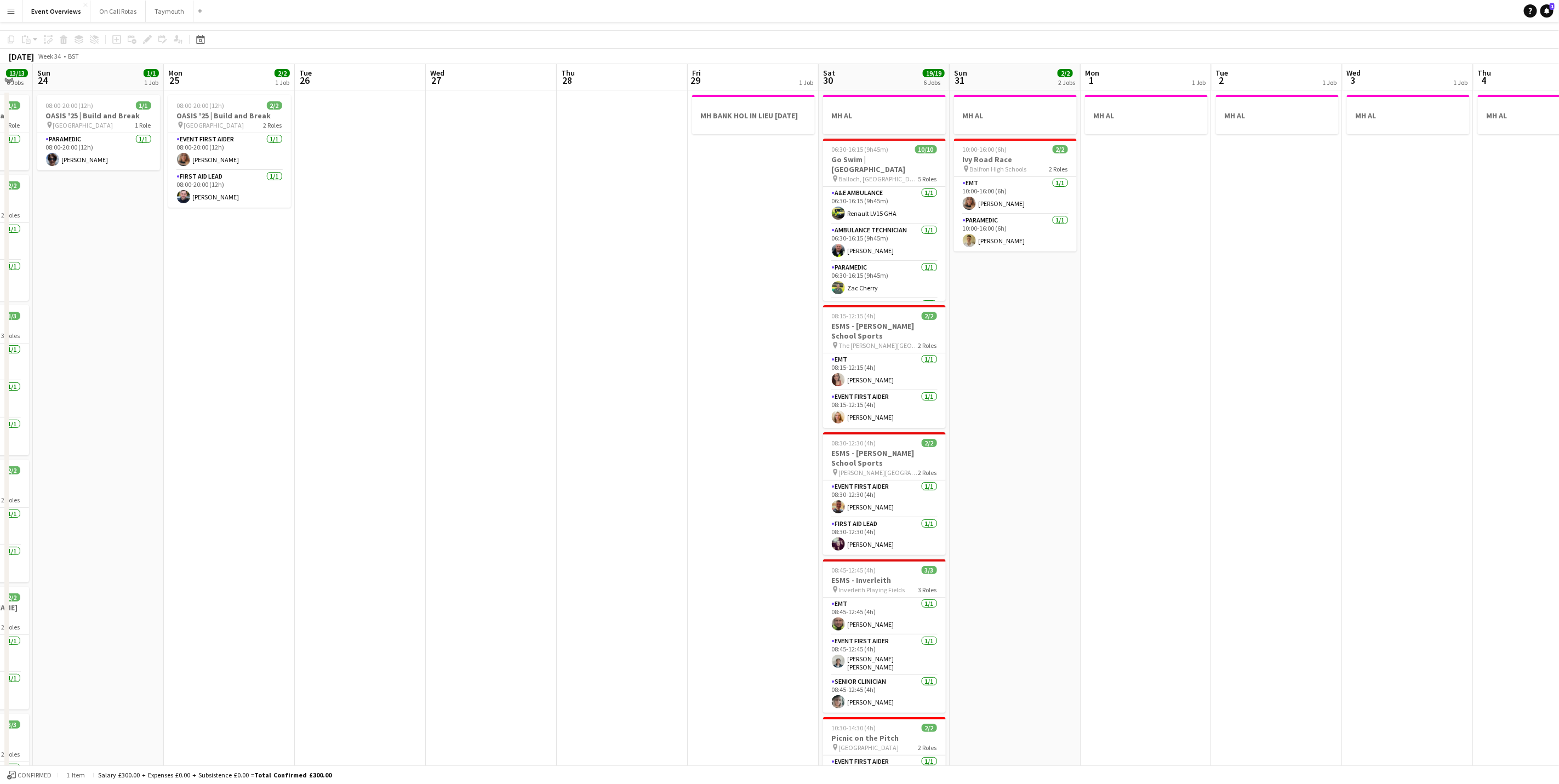
scroll to position [0, 0]
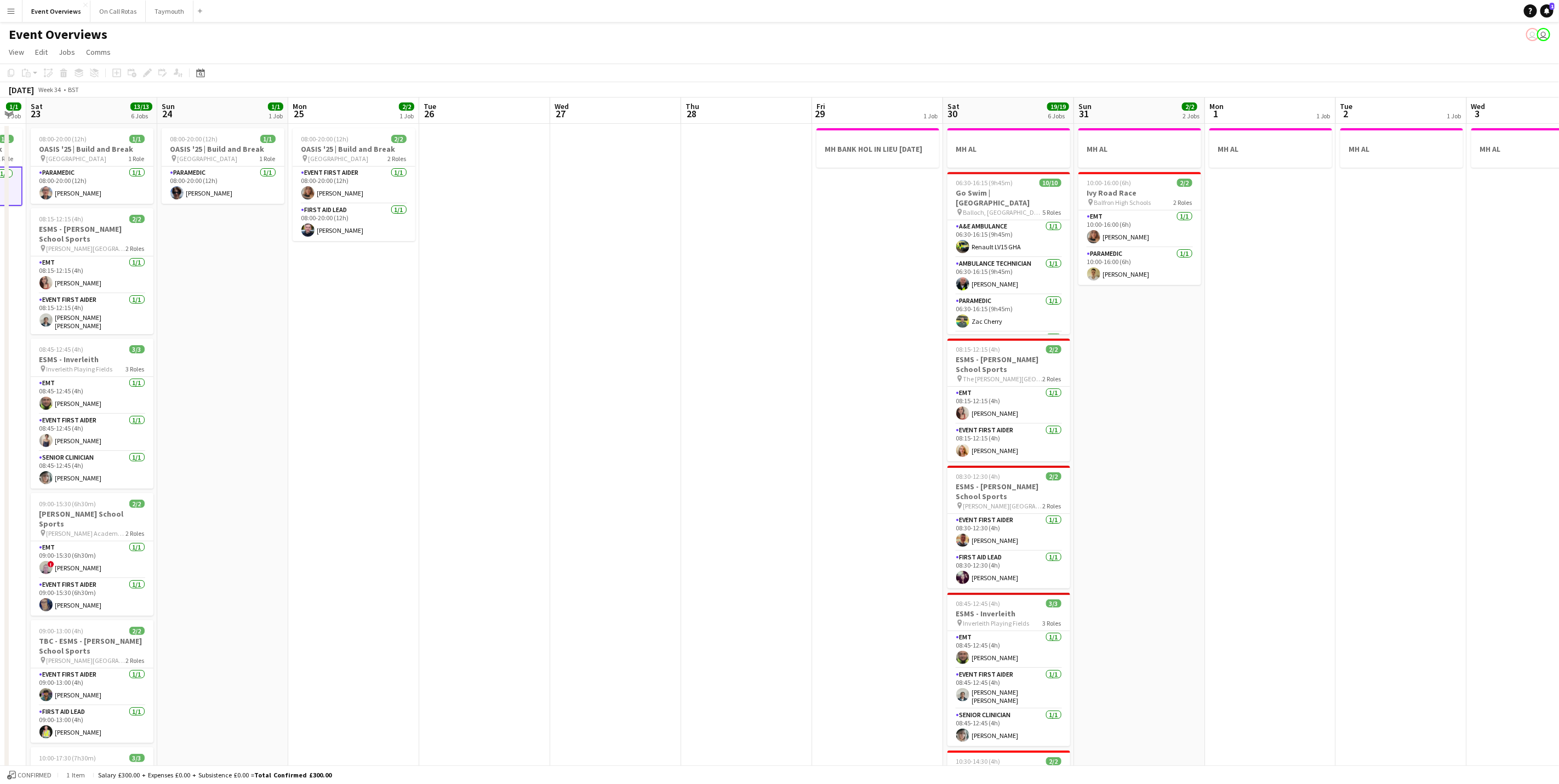
drag, startPoint x: 1136, startPoint y: 462, endPoint x: 1228, endPoint y: 449, distance: 92.9
click at [1236, 449] on app-calendar-viewport "Thu 21 65/65 2 Jobs Fri 22 1/1 1 Job Sat 23 13/13 6 Jobs Sun 24 1/1 1 Job Mon 2…" at bounding box center [780, 508] width 1559 height 822
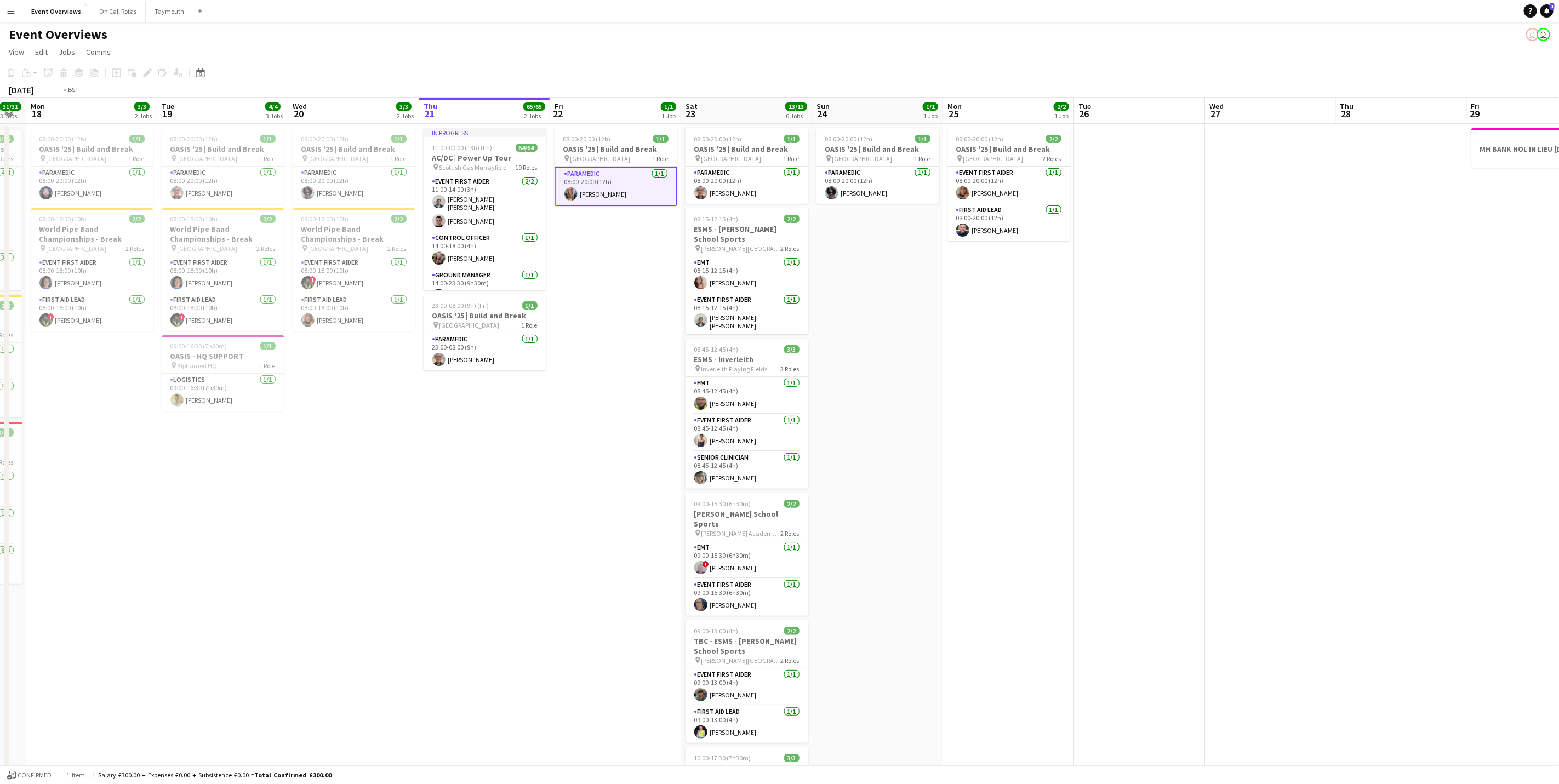
scroll to position [0, 346]
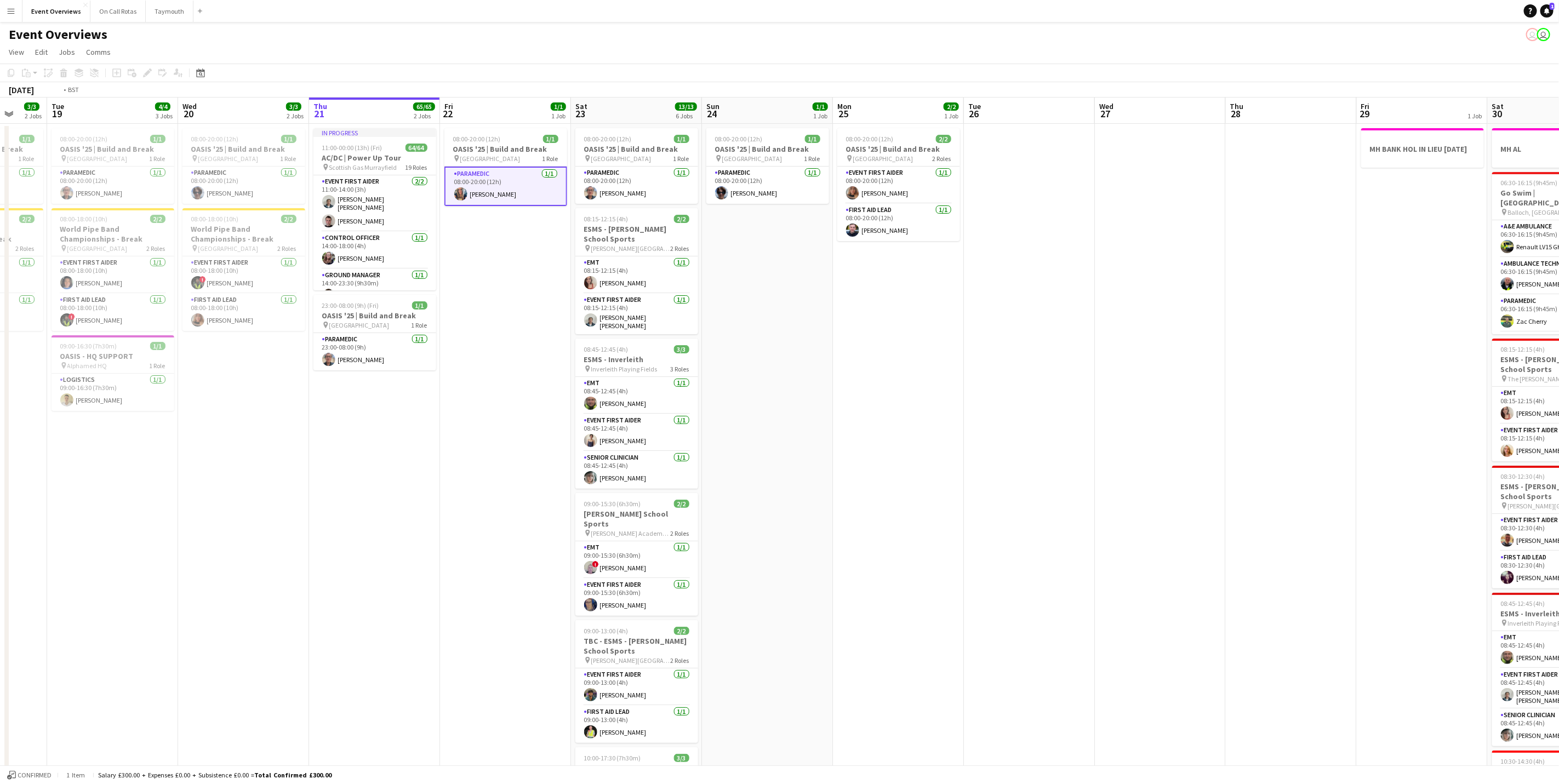
drag, startPoint x: 1027, startPoint y: 508, endPoint x: 1199, endPoint y: 479, distance: 174.4
click at [1232, 479] on app-calendar-viewport "Sat 16 68/69 3 Jobs Sun 17 31/31 3 Jobs Mon 18 3/3 2 Jobs Tue 19 4/4 3 Jobs Wed…" at bounding box center [780, 508] width 1559 height 822
